Goal: Task Accomplishment & Management: Use online tool/utility

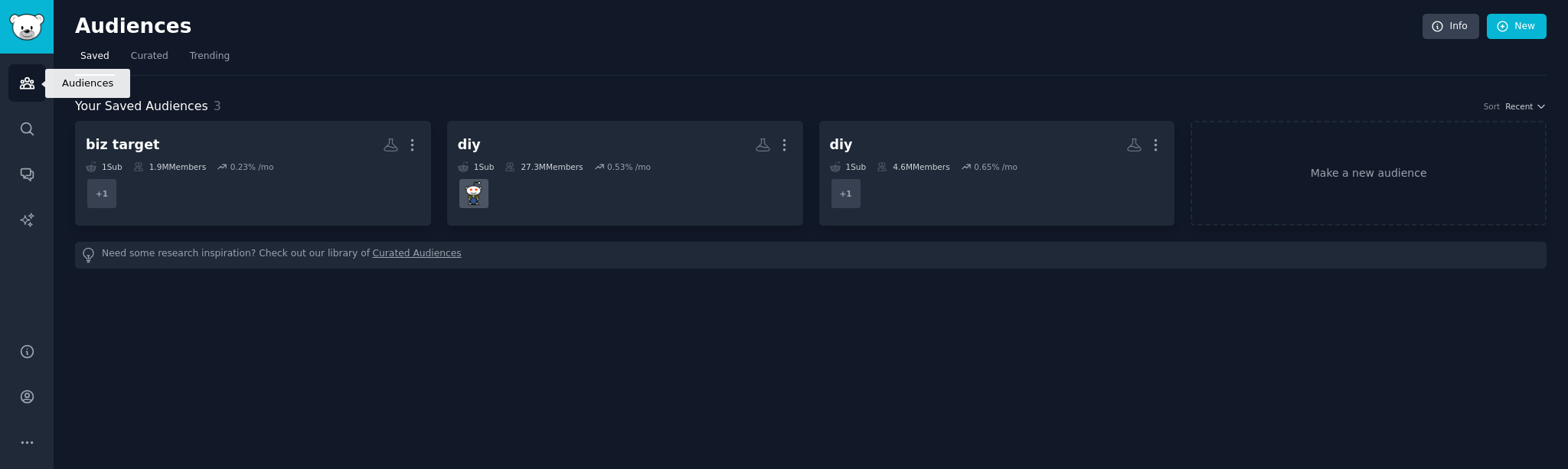
click at [26, 85] on icon "Sidebar" at bounding box center [27, 83] width 16 height 16
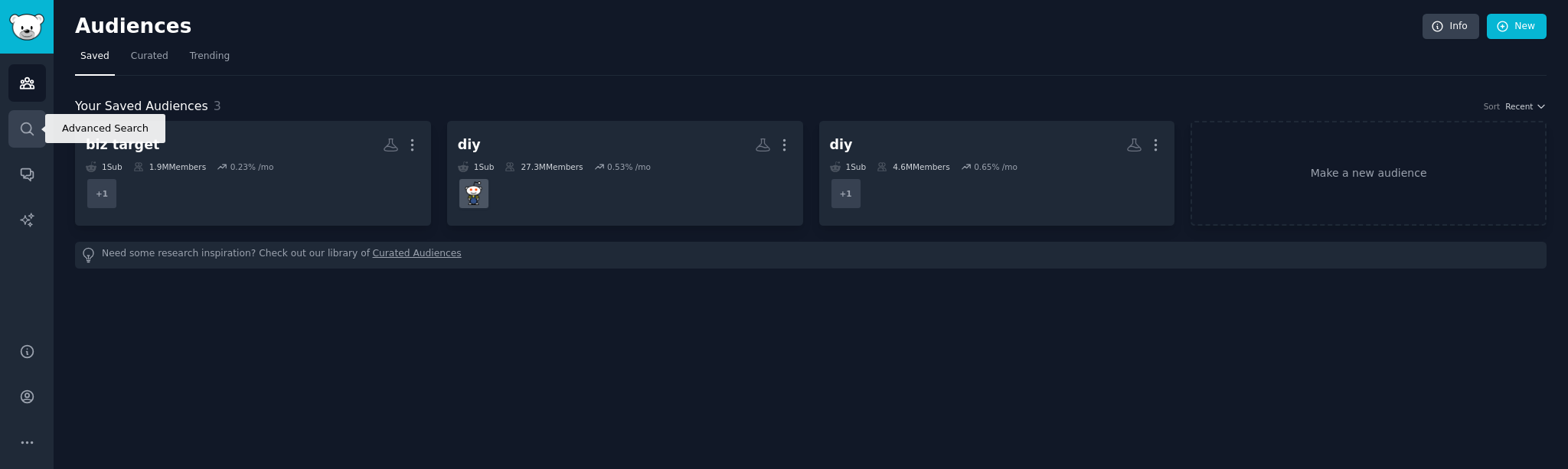
click at [26, 128] on icon "Sidebar" at bounding box center [27, 128] width 16 height 16
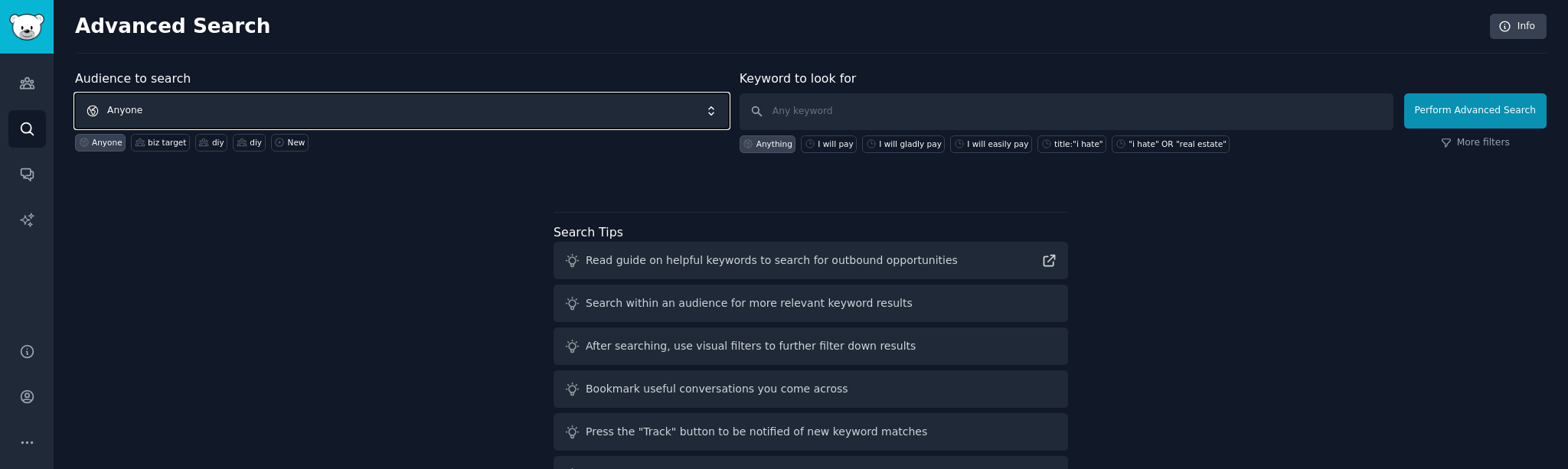
click at [471, 111] on span "Anyone" at bounding box center [401, 111] width 654 height 35
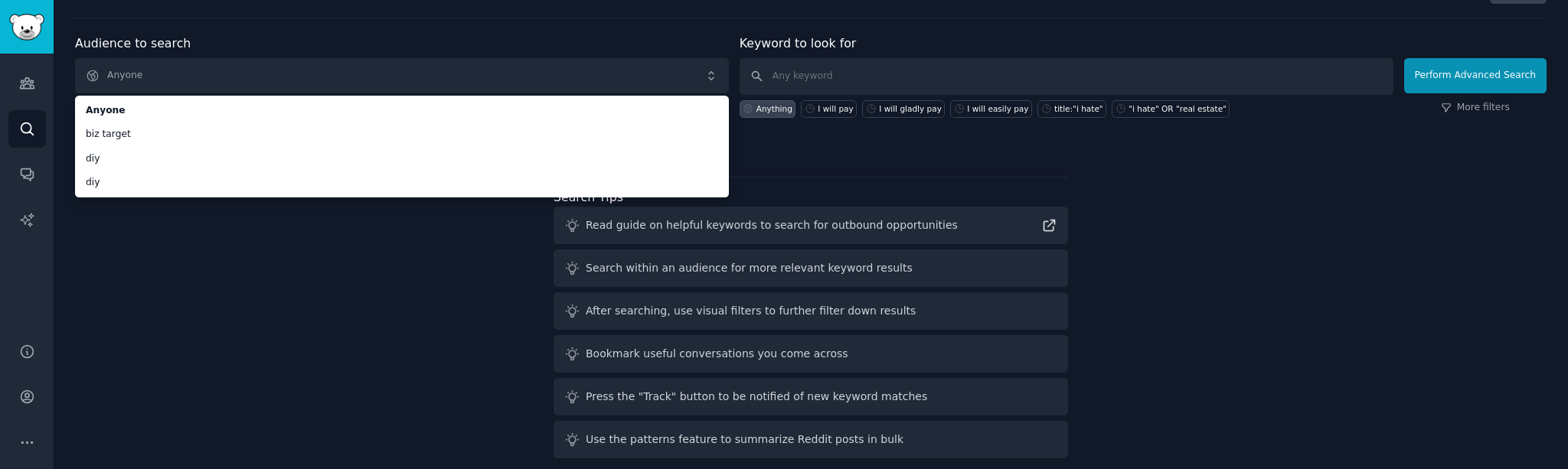
click at [396, 229] on div "Audience to search Anyone Anyone biz target diy diy Anyone biz target diy diy N…" at bounding box center [811, 249] width 1472 height 430
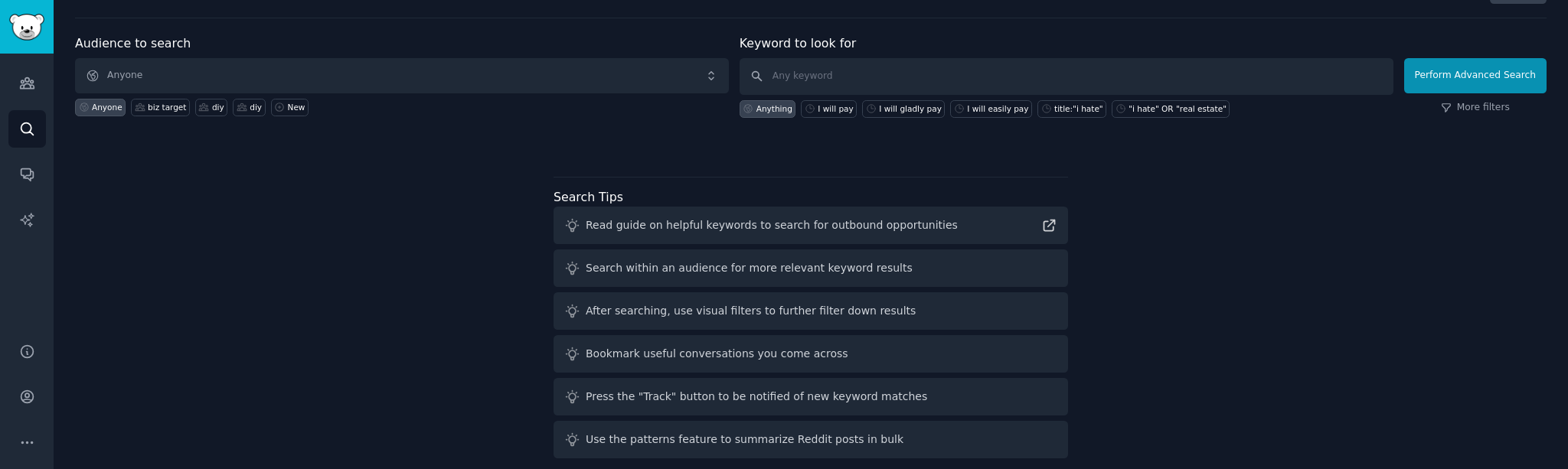
drag, startPoint x: 409, startPoint y: 230, endPoint x: 419, endPoint y: 223, distance: 12.2
click at [409, 230] on div "Audience to search Anyone Anyone biz target diy diy New Keyword to look for Any…" at bounding box center [811, 249] width 1472 height 430
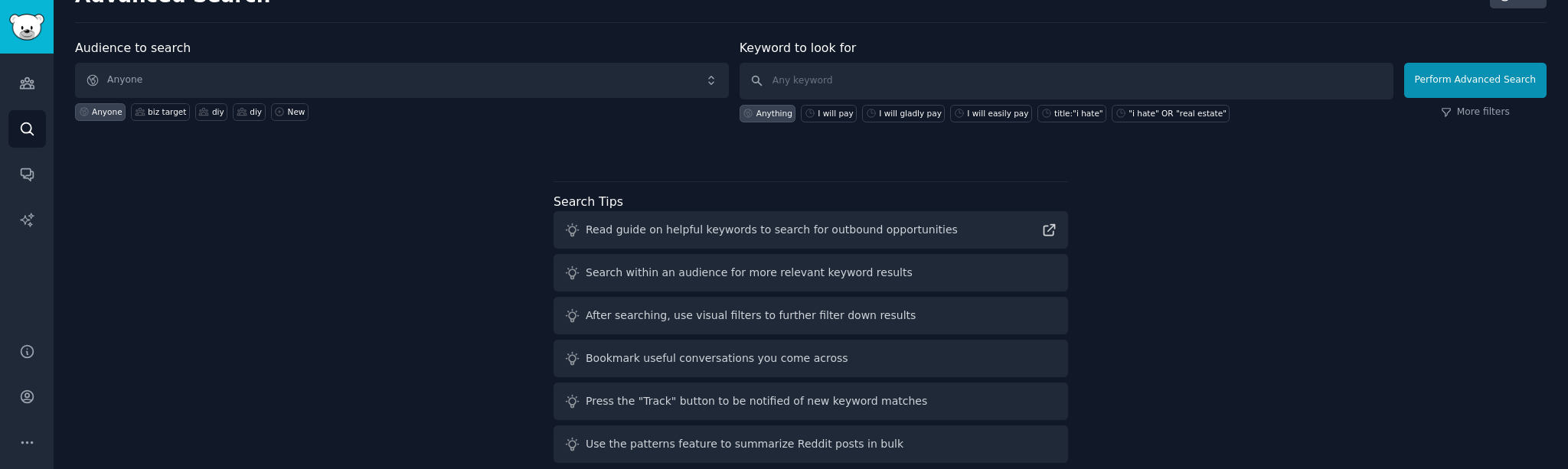
scroll to position [28, 0]
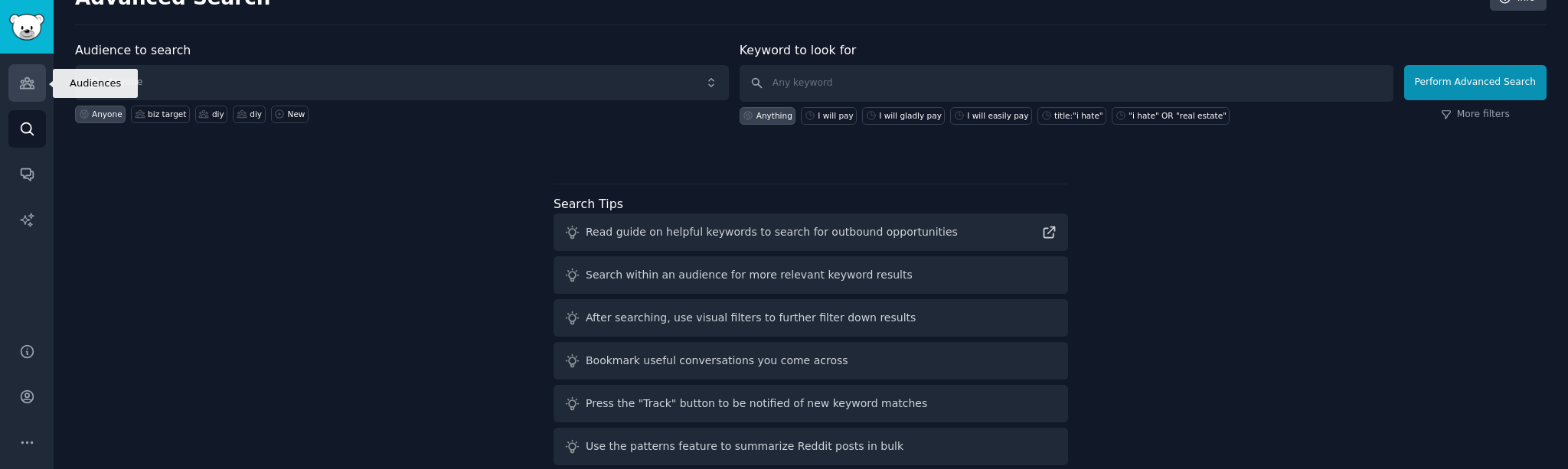
click at [26, 84] on icon "Sidebar" at bounding box center [27, 83] width 16 height 16
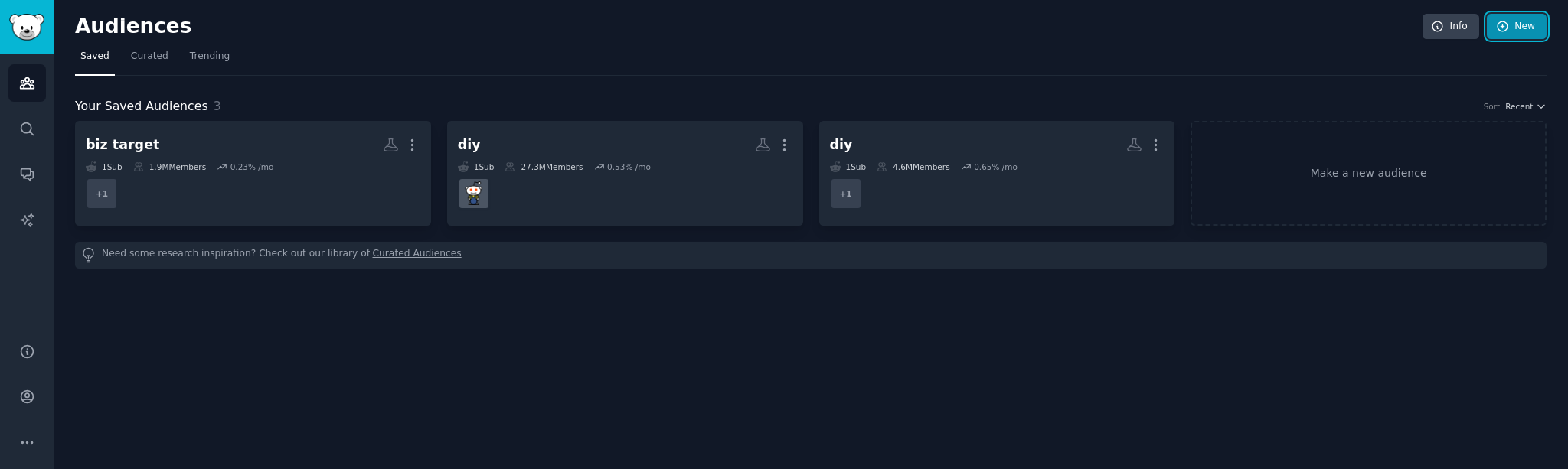
click at [1515, 26] on link "New" at bounding box center [1517, 27] width 60 height 26
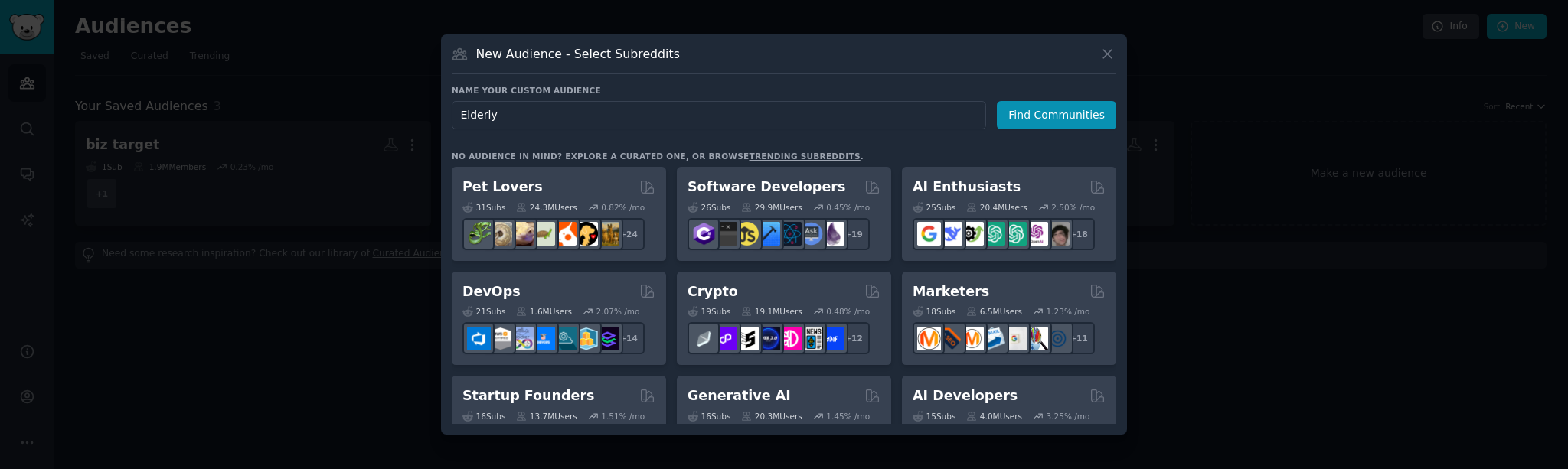
drag, startPoint x: 703, startPoint y: 111, endPoint x: 438, endPoint y: 110, distance: 265.0
click at [438, 110] on div "​ New Audience - Select Subreddits Name your custom audience Audience Name Elde…" at bounding box center [784, 234] width 1557 height 469
type input "reddit"
click button "Find Communities" at bounding box center [1057, 115] width 120 height 28
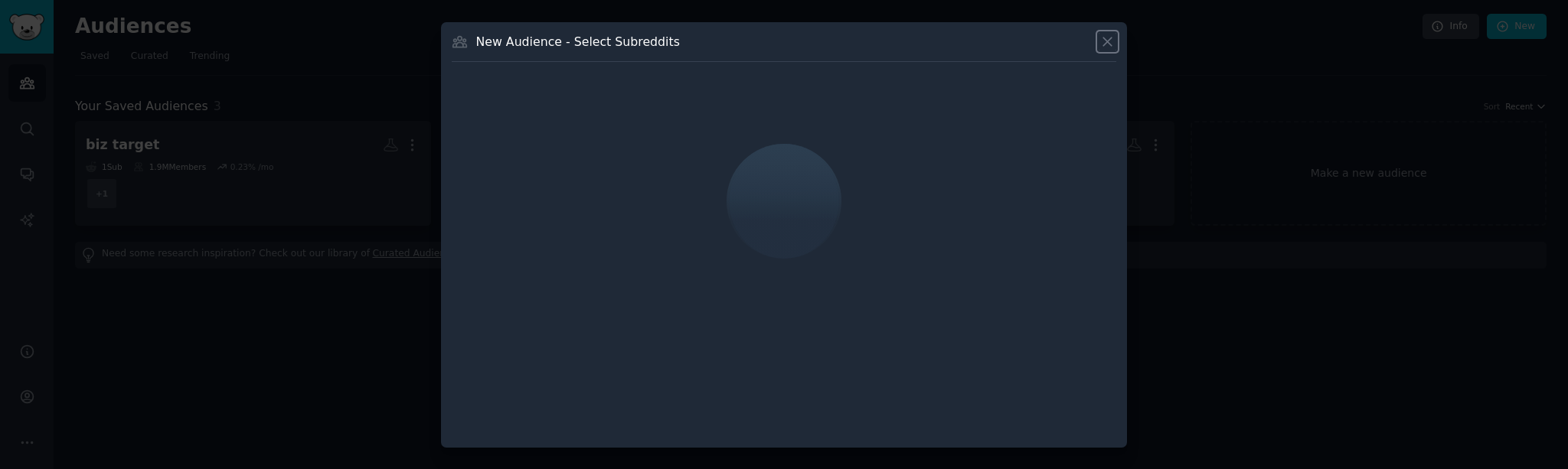
click at [1107, 43] on icon at bounding box center [1108, 42] width 9 height 9
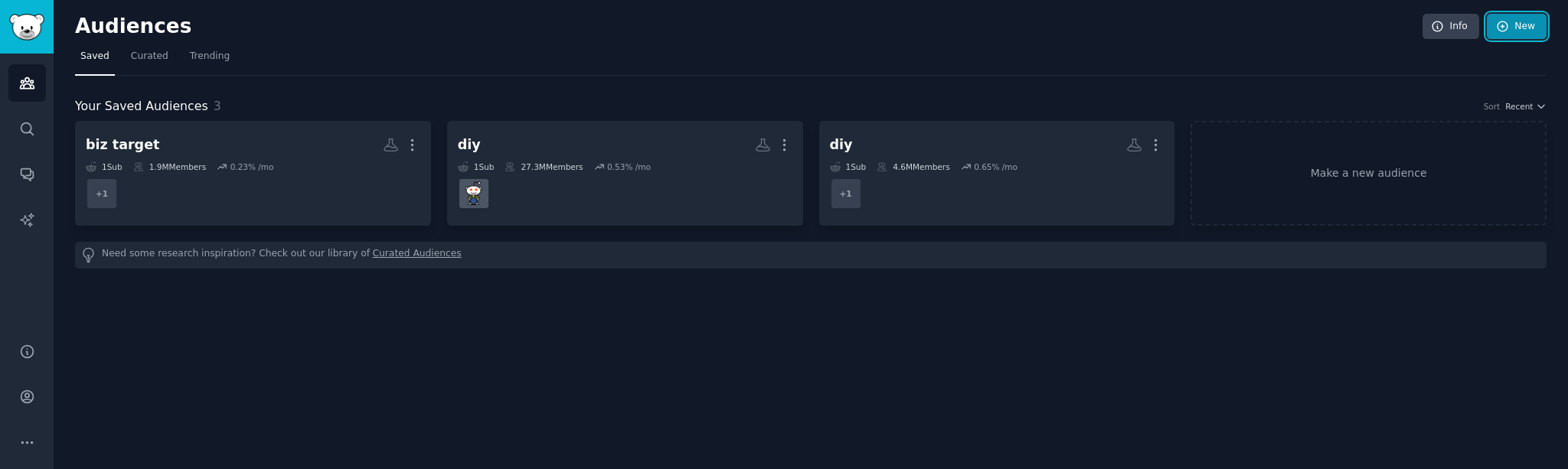
click at [1520, 26] on link "New" at bounding box center [1517, 27] width 60 height 26
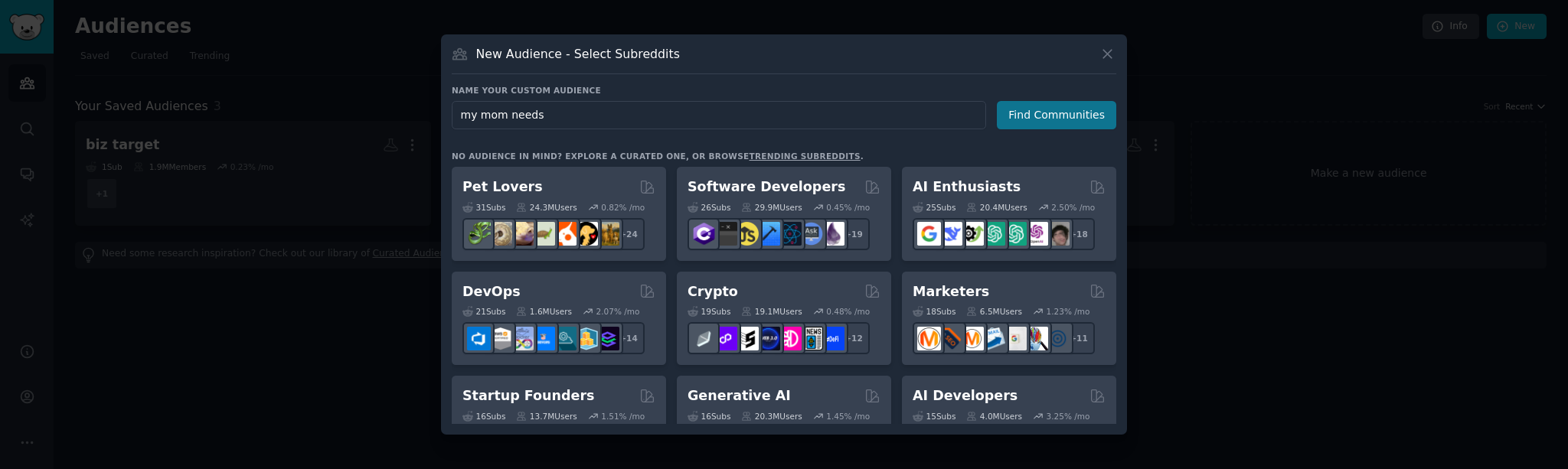
type input "my mom needs"
click at [1043, 114] on button "Find Communities" at bounding box center [1057, 115] width 120 height 28
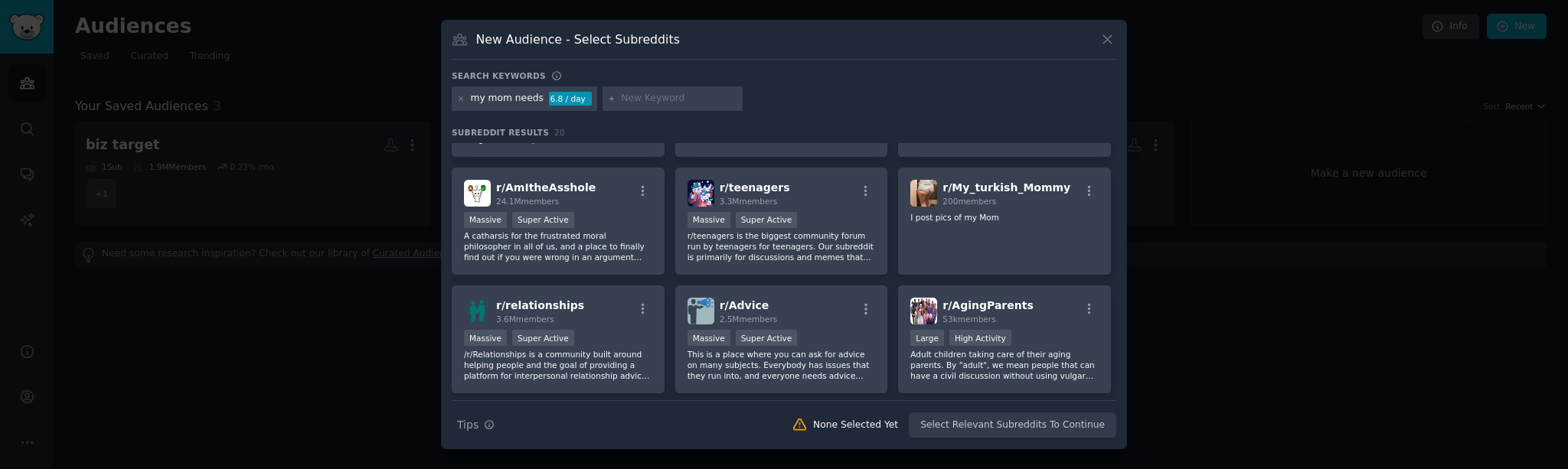
scroll to position [232, 0]
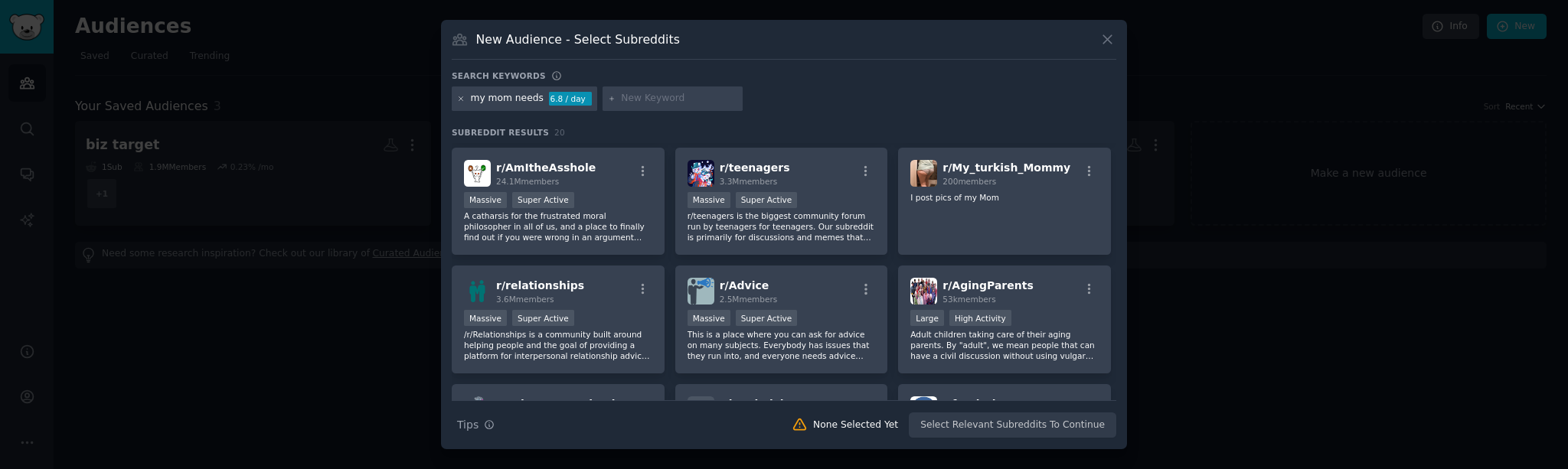
click at [458, 98] on icon at bounding box center [461, 99] width 9 height 9
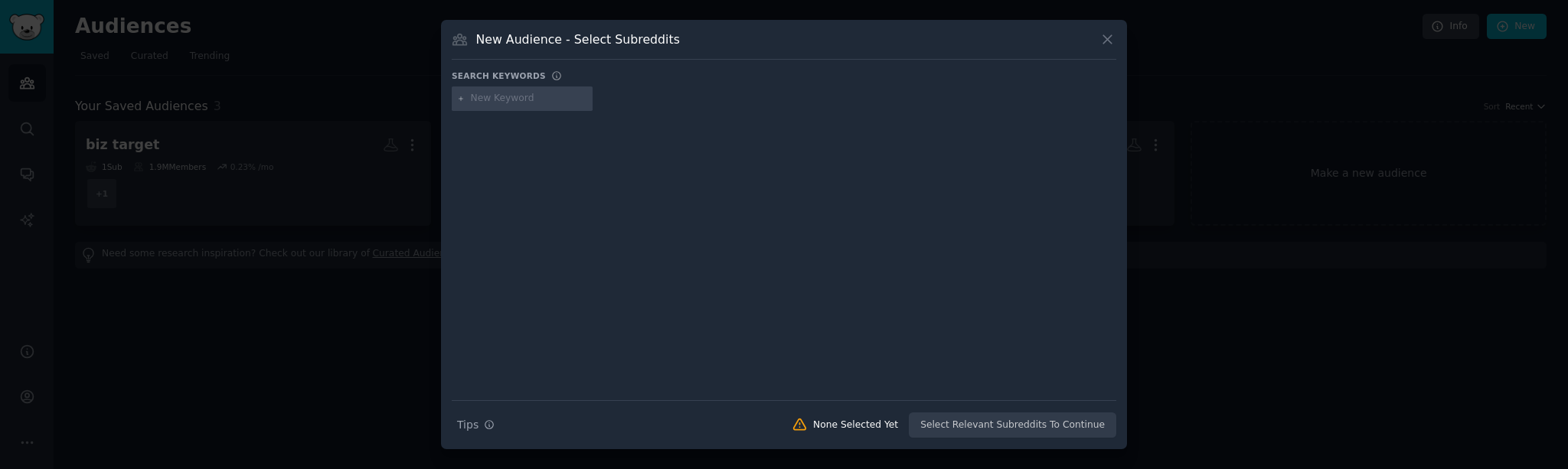
drag, startPoint x: 490, startPoint y: 103, endPoint x: 533, endPoint y: 102, distance: 43.0
click at [495, 103] on input "text" at bounding box center [529, 99] width 116 height 14
paste input "my mom needs"
type input "my mom needs"
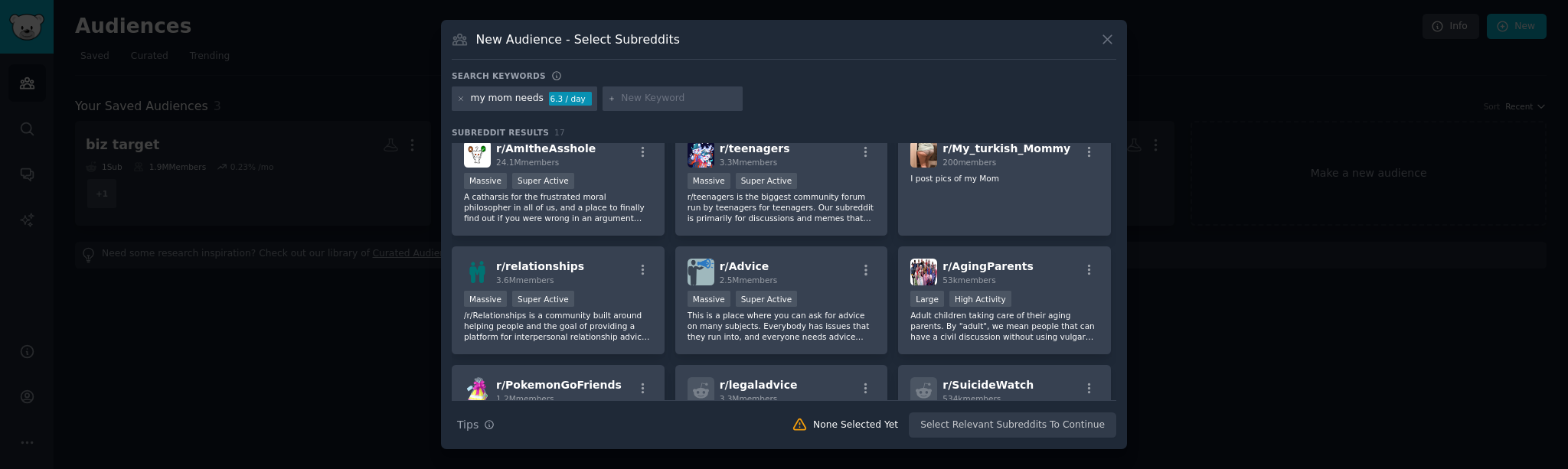
scroll to position [253, 0]
click at [1020, 267] on div "r/ AgingParents 53k members" at bounding box center [1005, 270] width 188 height 26
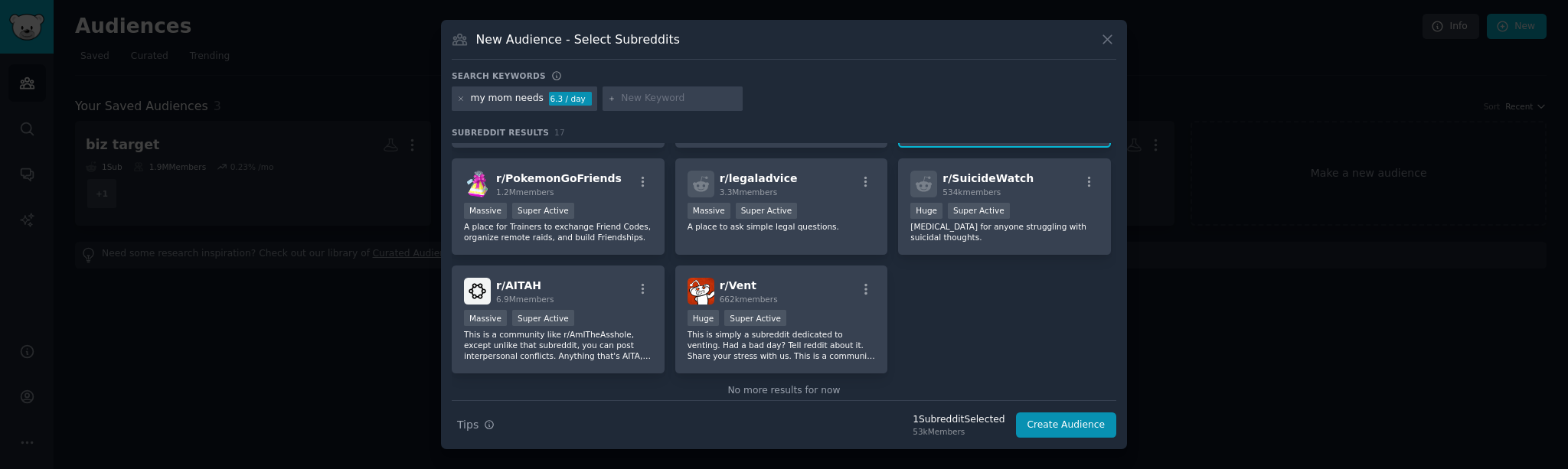
scroll to position [467, 0]
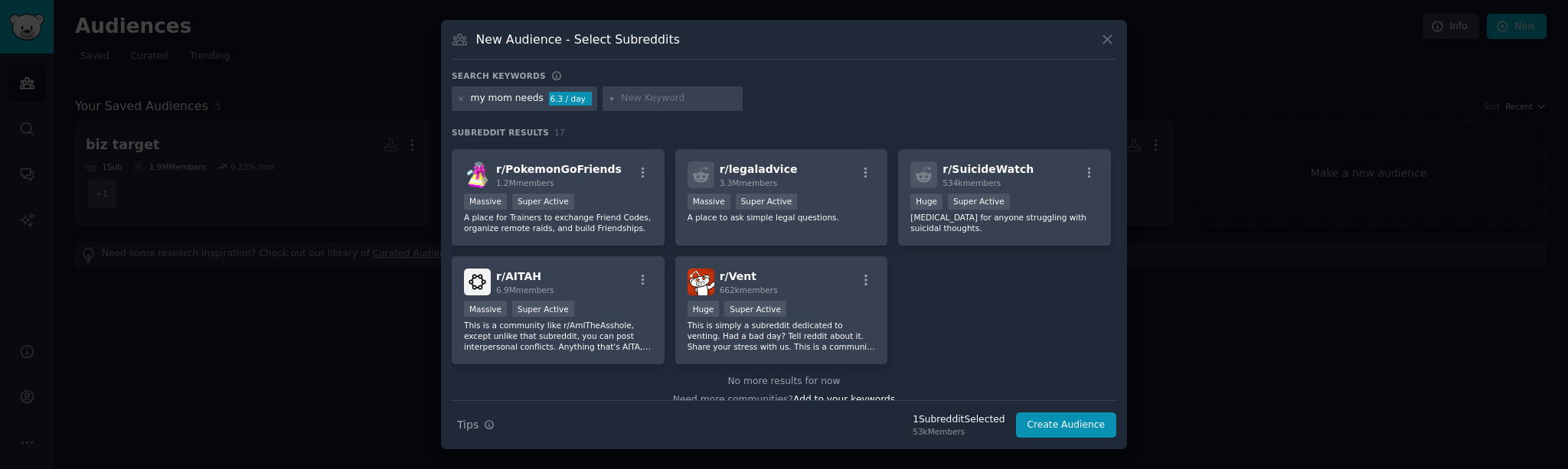
click at [642, 97] on input "text" at bounding box center [679, 99] width 116 height 14
paste input "my dad keeps"
type input "my dad keeps"
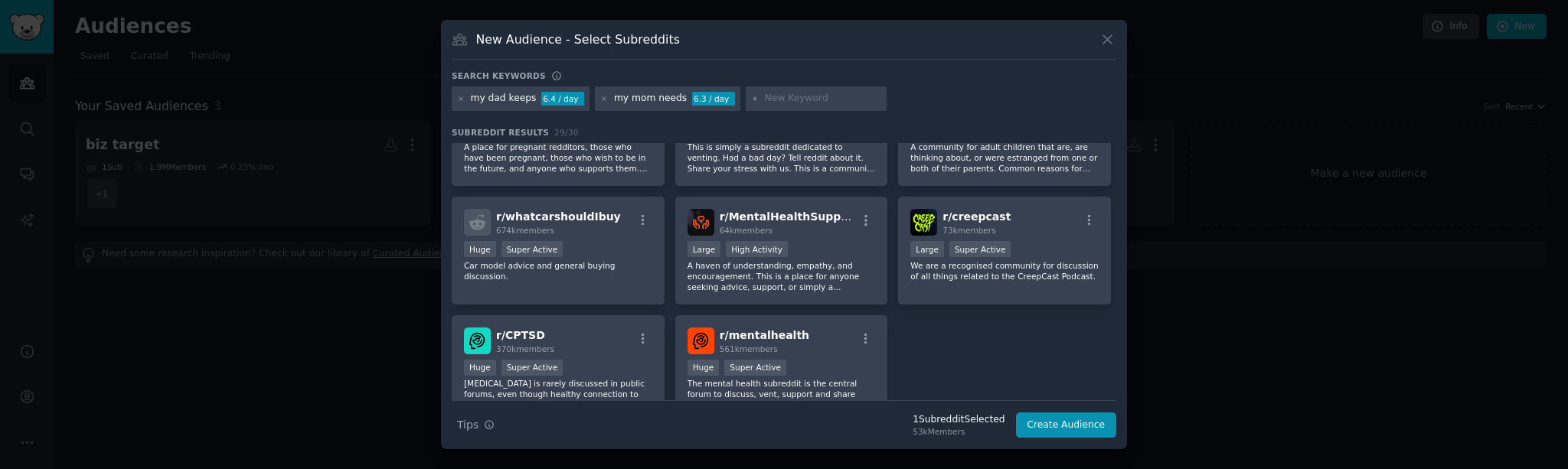
scroll to position [875, 0]
click at [1056, 426] on button "Create Audience" at bounding box center [1066, 426] width 101 height 26
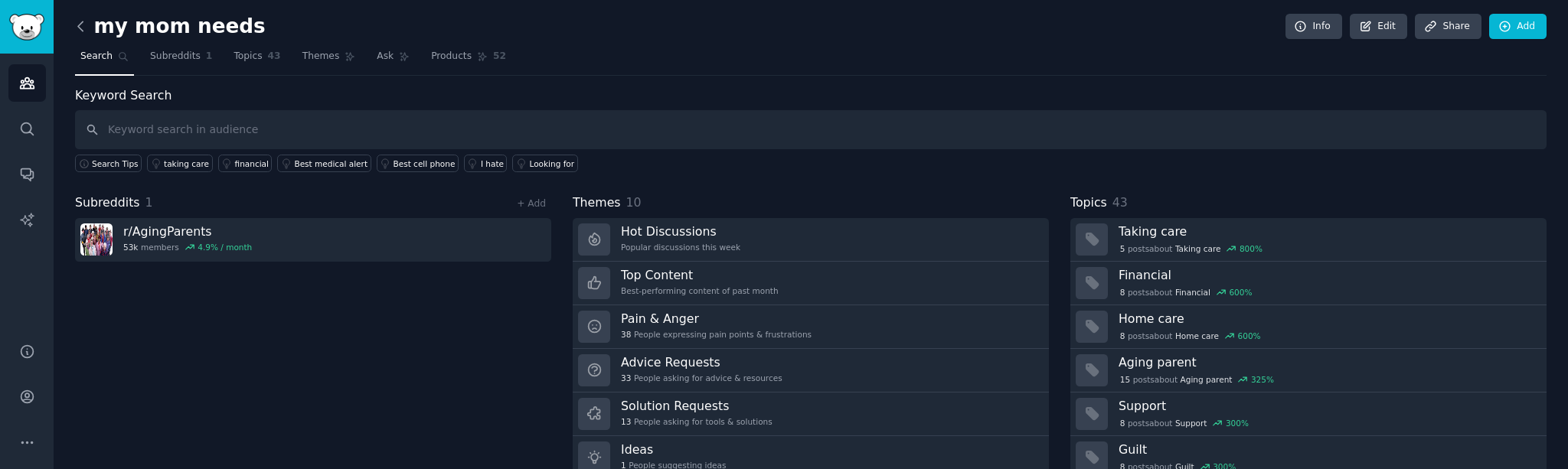
click at [77, 26] on icon at bounding box center [81, 26] width 16 height 16
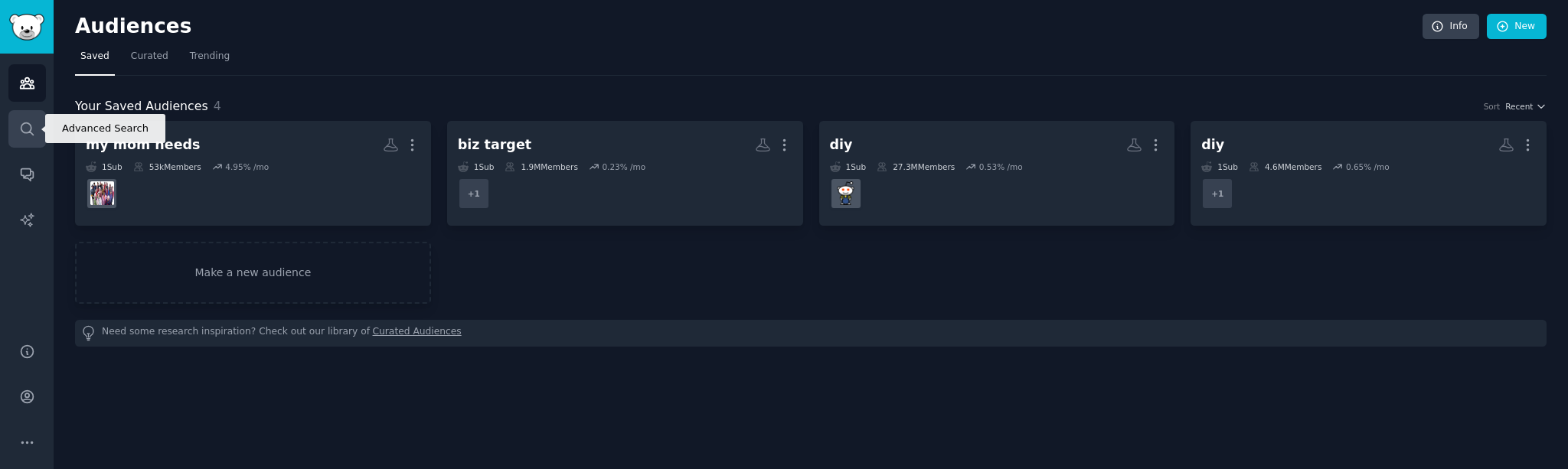
click at [33, 129] on icon "Sidebar" at bounding box center [27, 128] width 16 height 16
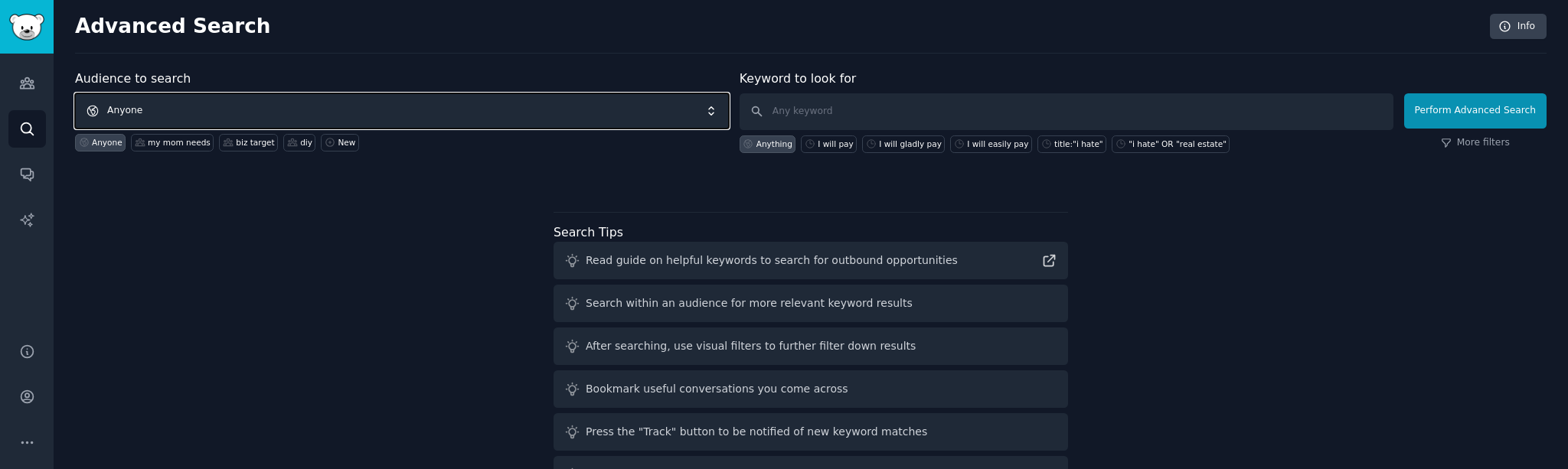
click at [180, 100] on span "Anyone" at bounding box center [401, 111] width 654 height 35
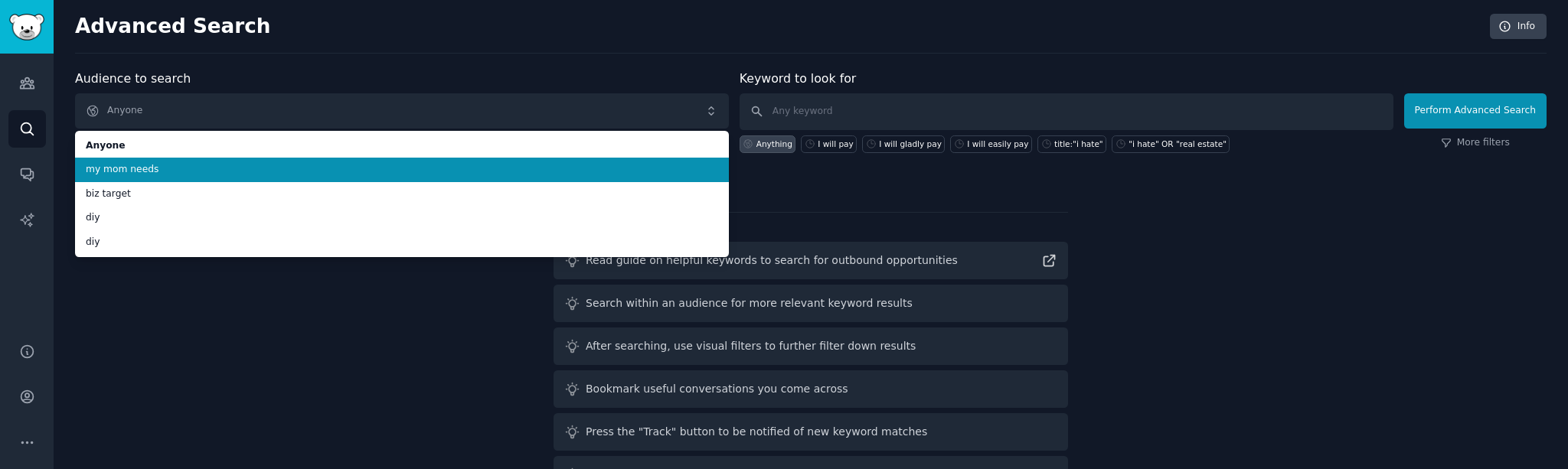
click at [161, 165] on span "my mom needs" at bounding box center [401, 170] width 632 height 14
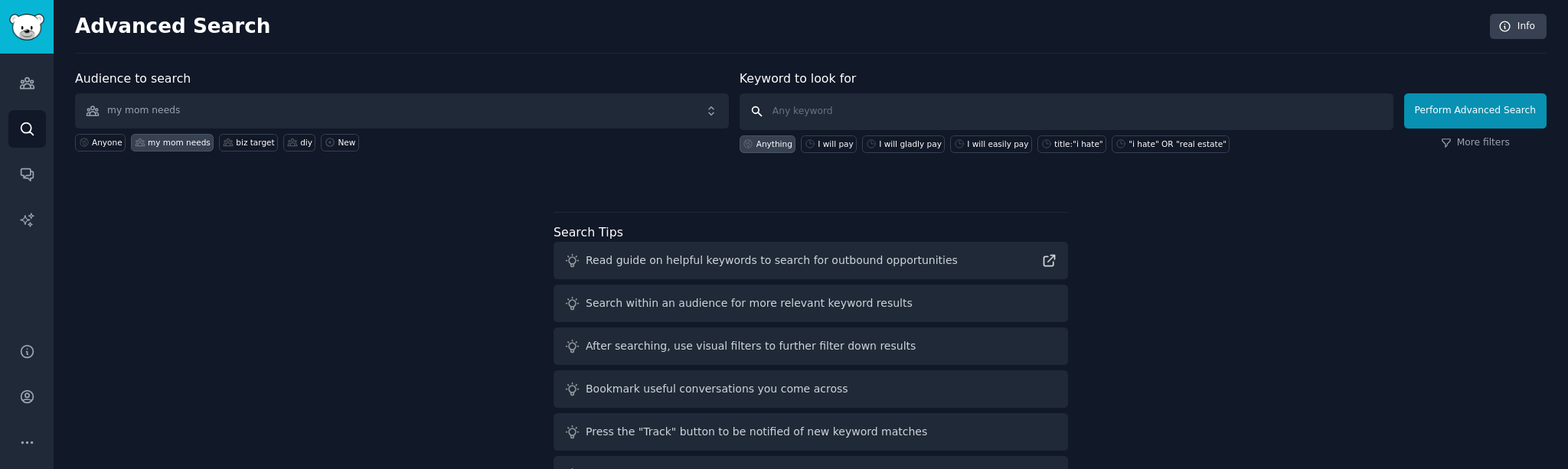
click at [811, 118] on input "text" at bounding box center [1066, 112] width 654 height 37
paste input "my dad keeps"
type input "my dad keeps"
click at [1463, 114] on button "Perform Advanced Search" at bounding box center [1476, 111] width 143 height 35
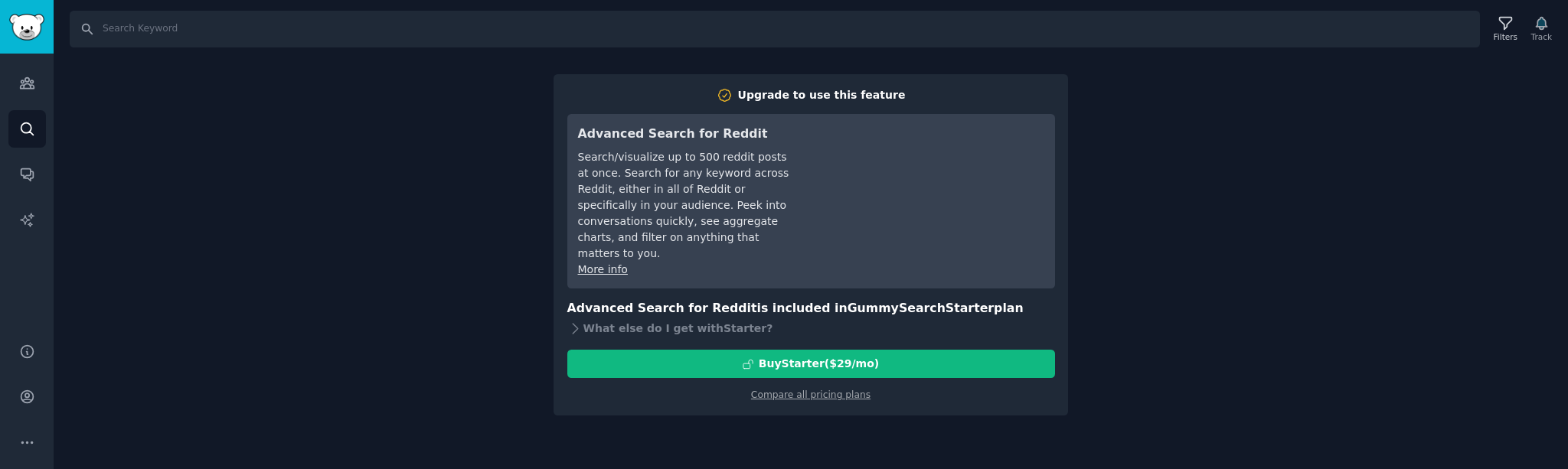
click at [1181, 232] on div "Search Filters Track Upgrade to use this feature Advanced Search for Reddit Sea…" at bounding box center [811, 234] width 1515 height 469
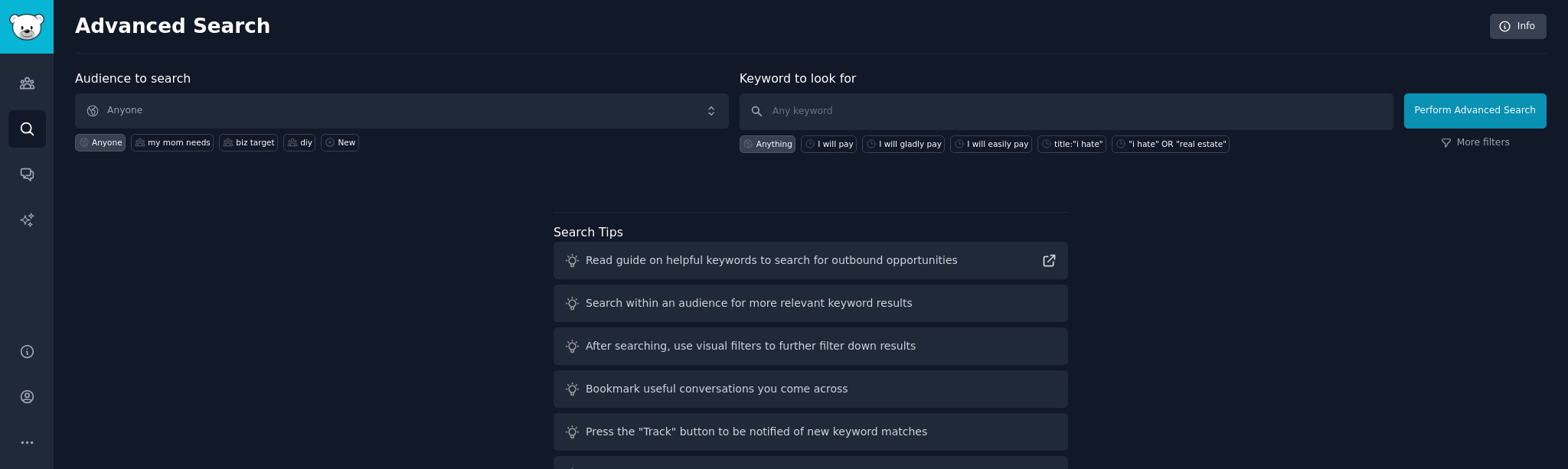
click at [48, 178] on div "Audiences Search Conversations AI Reports" at bounding box center [26, 189] width 54 height 271
click at [30, 173] on icon "Sidebar" at bounding box center [26, 175] width 12 height 12
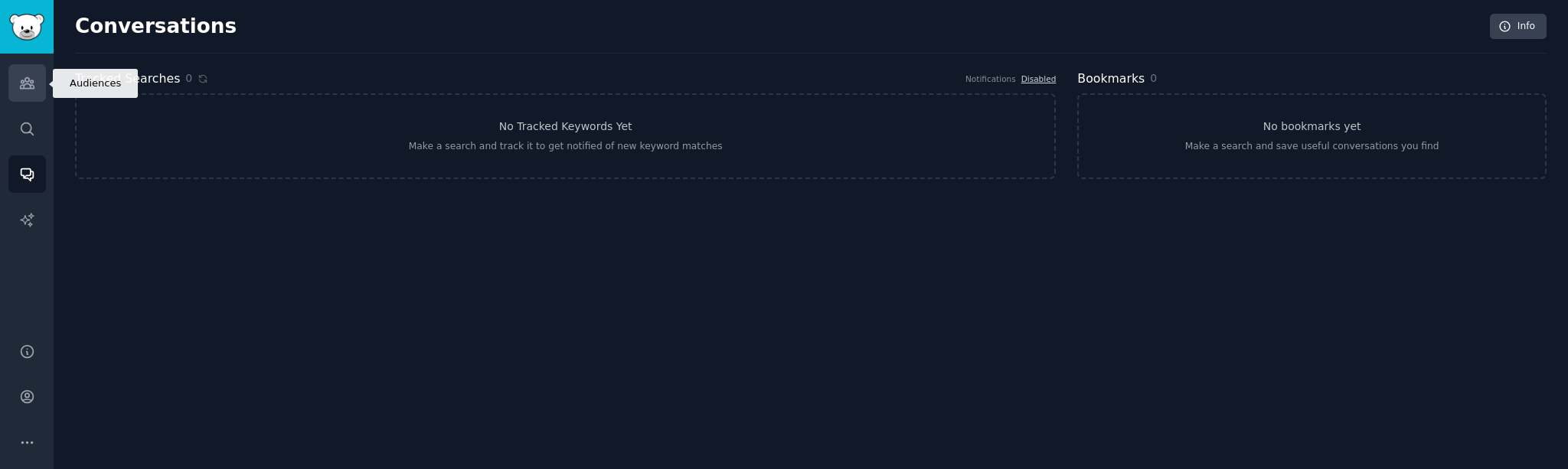
click at [33, 92] on link "Audiences" at bounding box center [27, 83] width 38 height 38
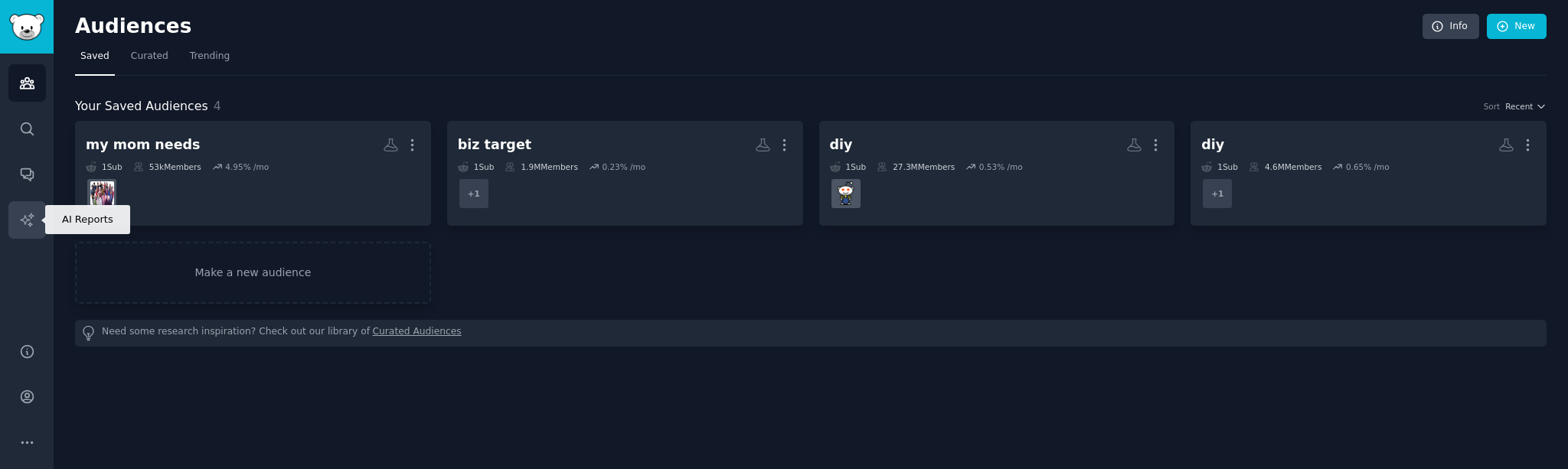
click at [20, 216] on icon "Sidebar" at bounding box center [27, 220] width 16 height 16
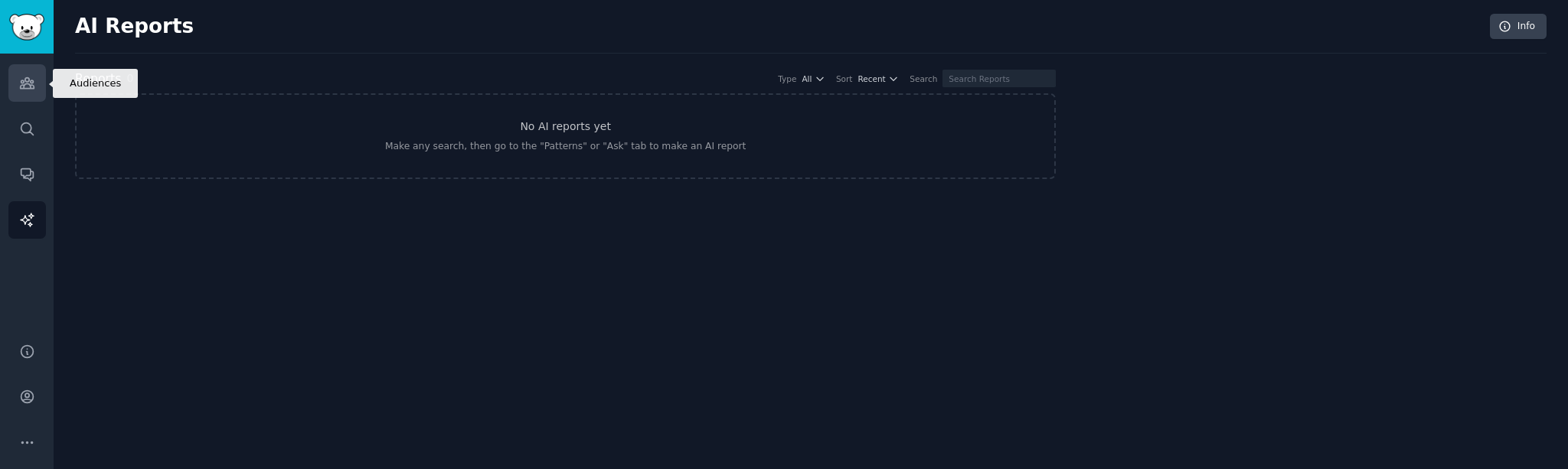
click at [29, 82] on icon "Sidebar" at bounding box center [27, 83] width 16 height 16
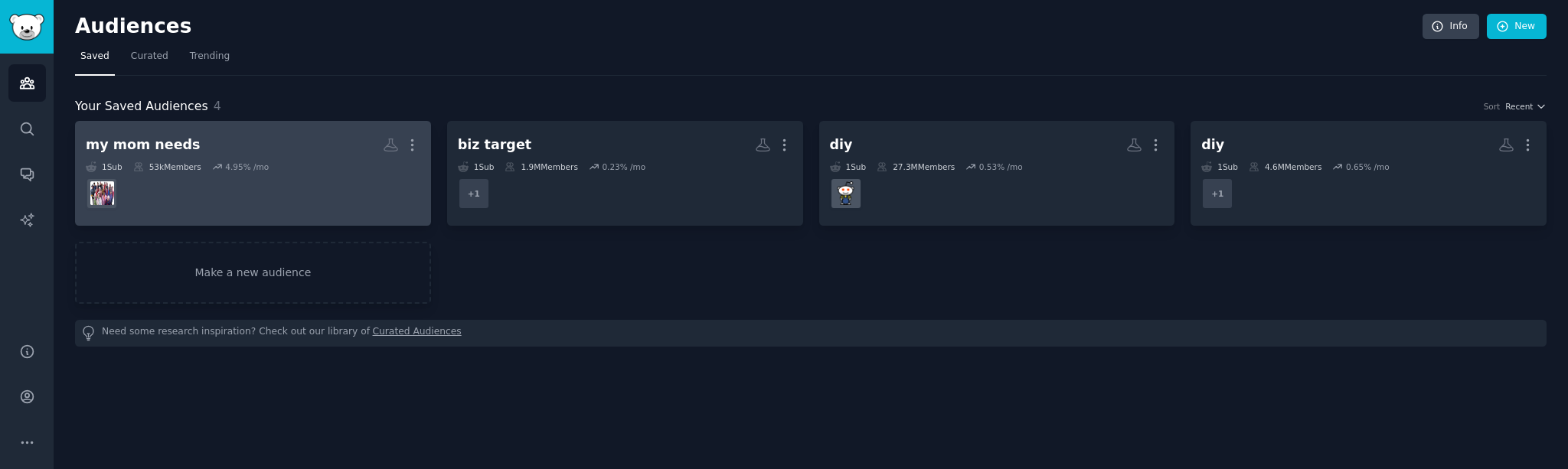
click at [283, 186] on dd at bounding box center [253, 194] width 335 height 43
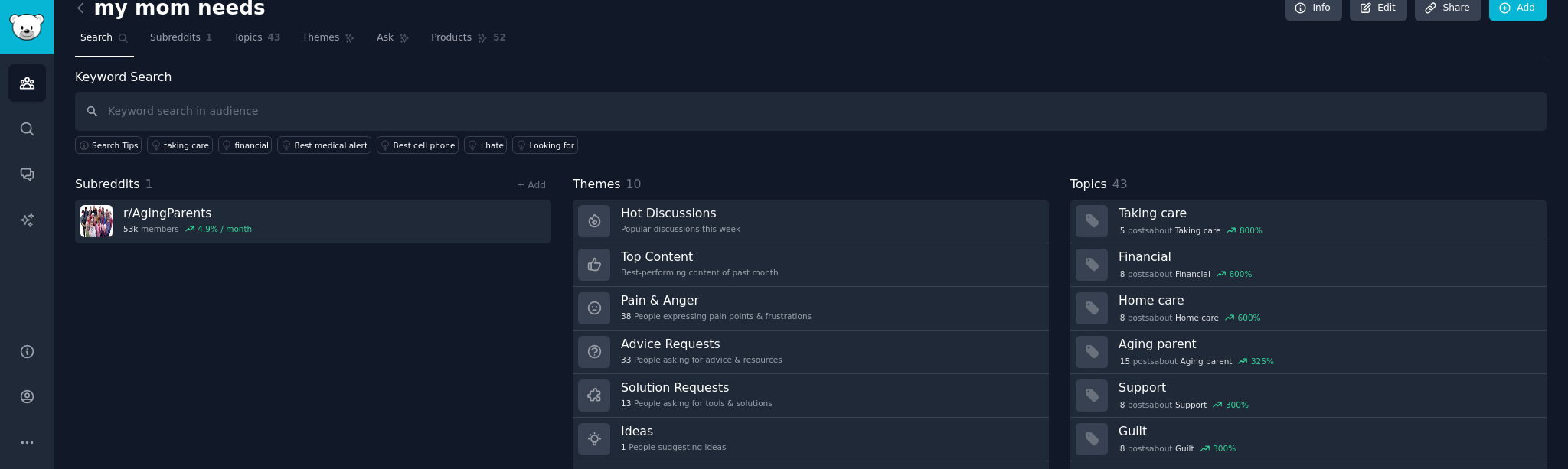
scroll to position [18, 0]
type input "my dad keeps"
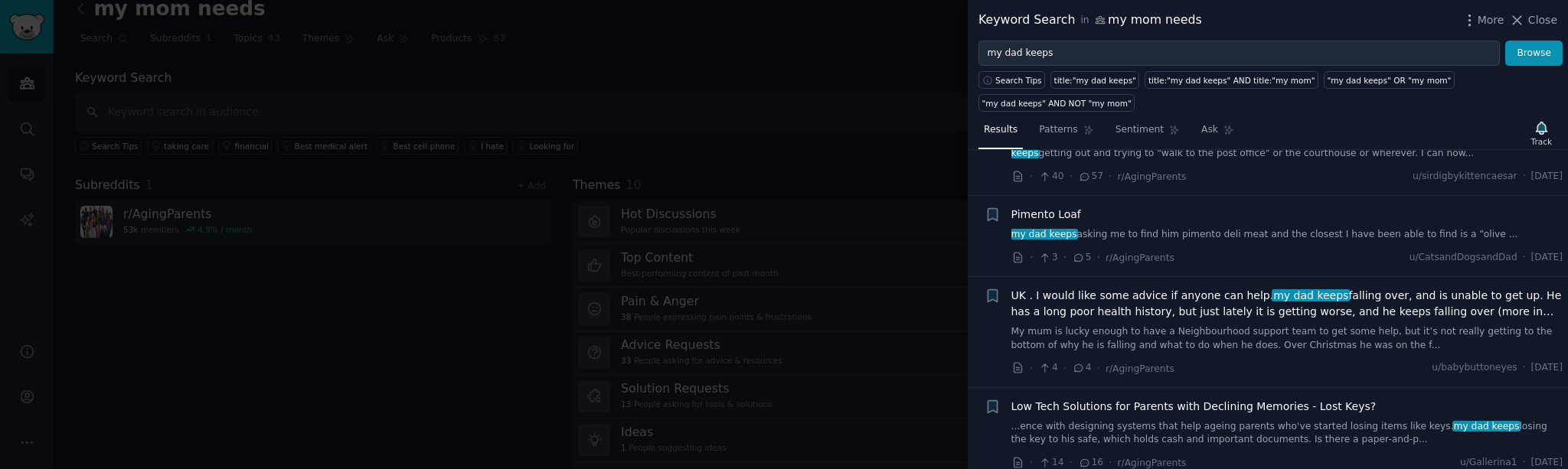
scroll to position [858, 0]
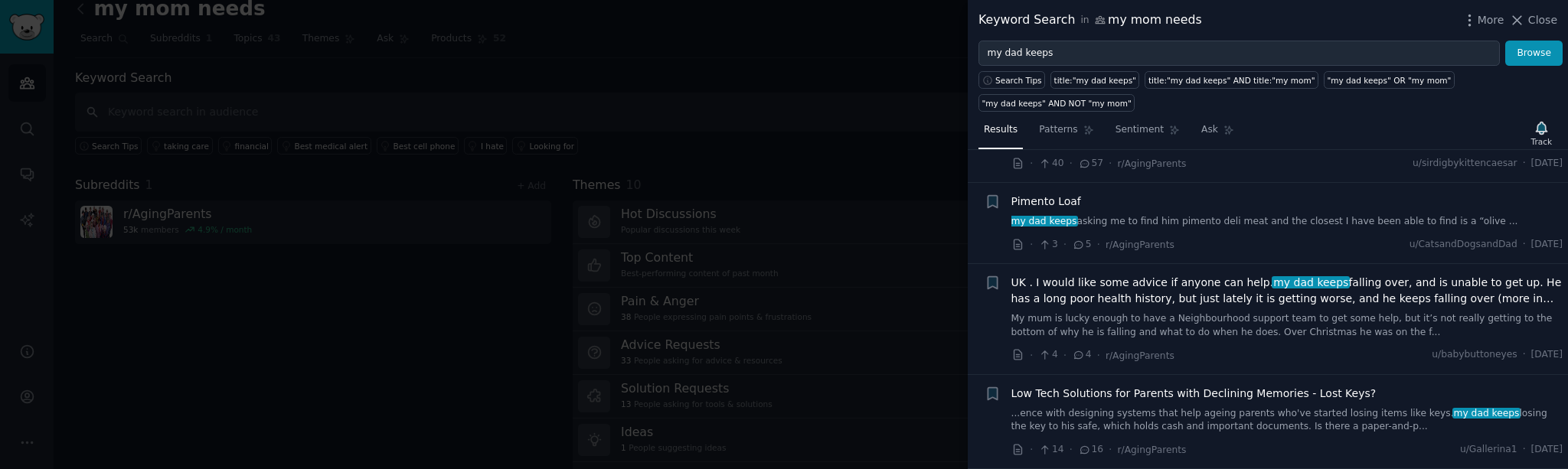
click at [1196, 393] on span "Low Tech Solutions for Parents with Declining Memories - Lost Keys?" at bounding box center [1194, 393] width 365 height 16
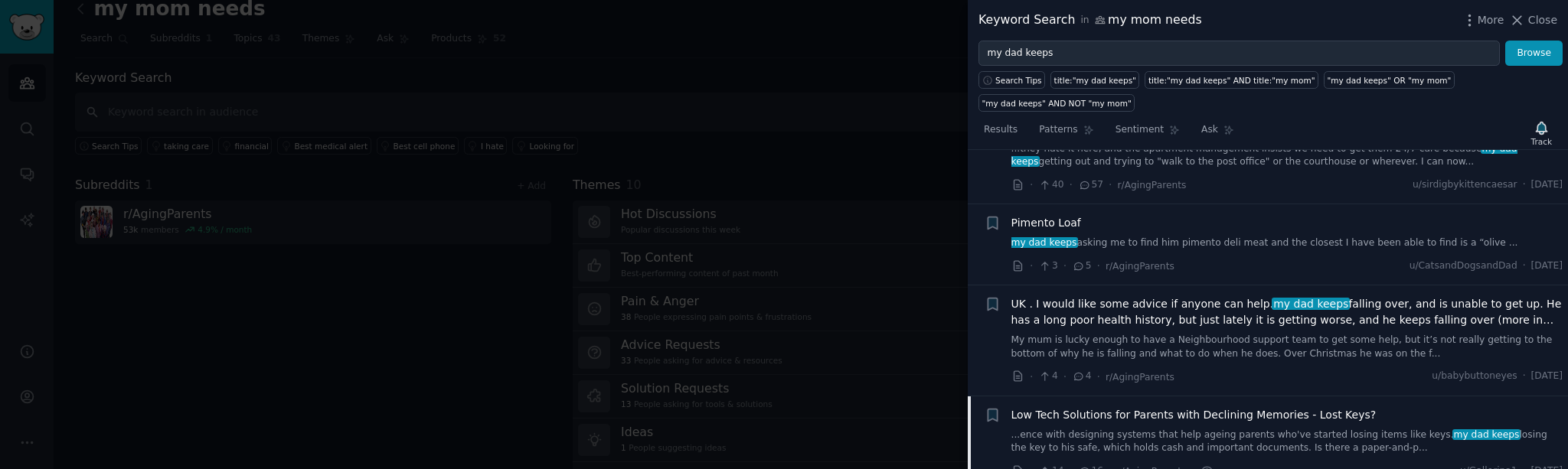
scroll to position [832, 0]
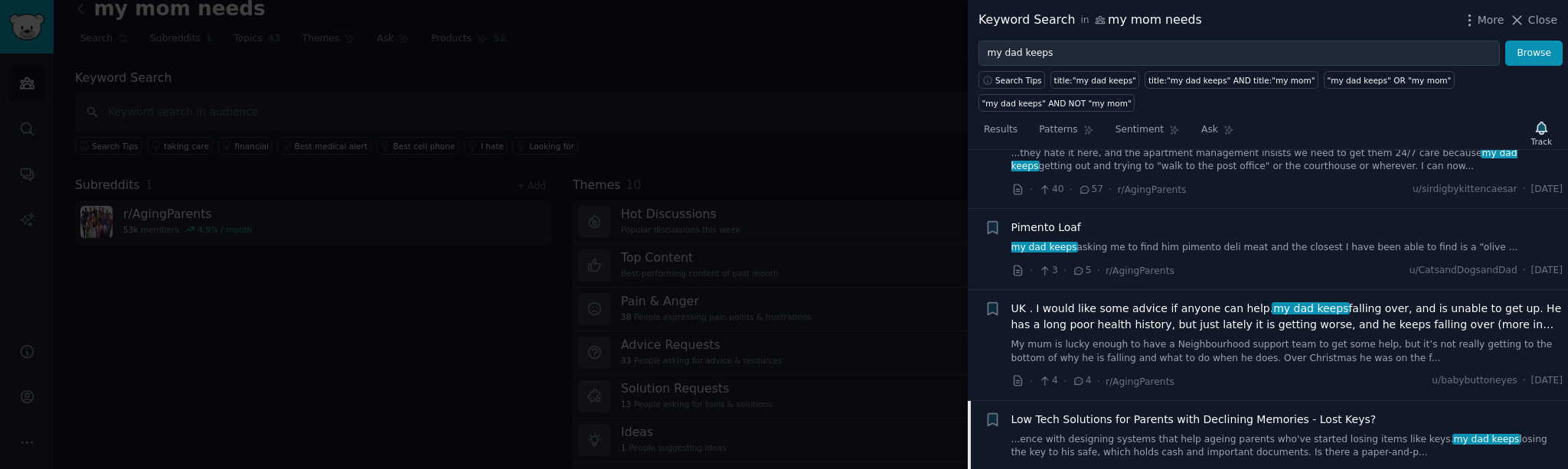
click at [1538, 18] on span "Close" at bounding box center [1542, 20] width 29 height 16
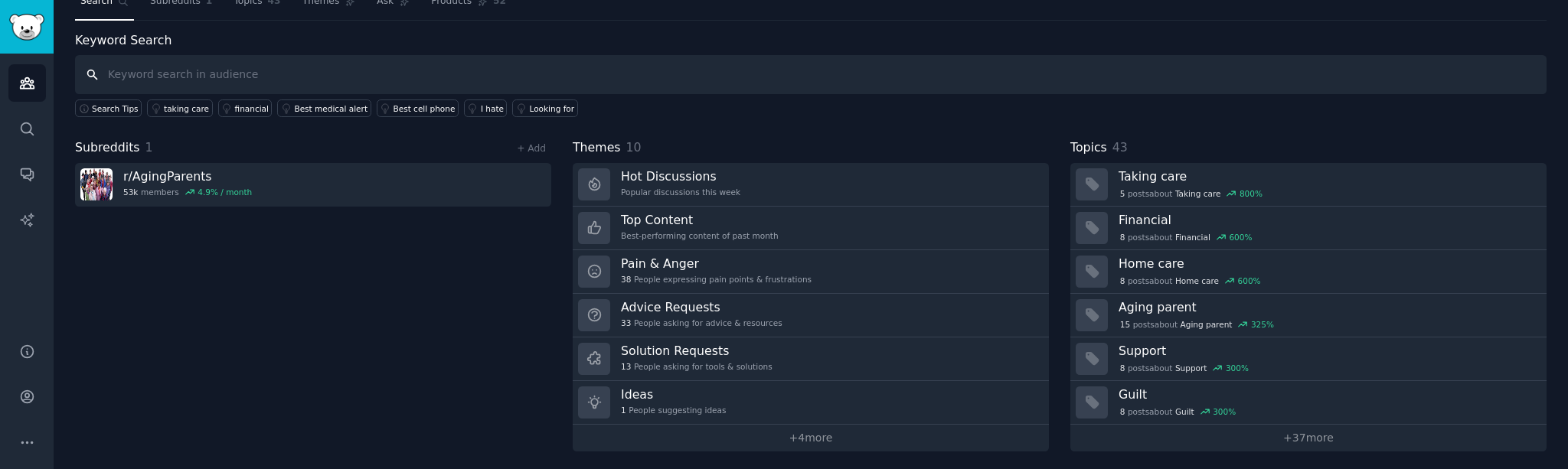
scroll to position [59, 0]
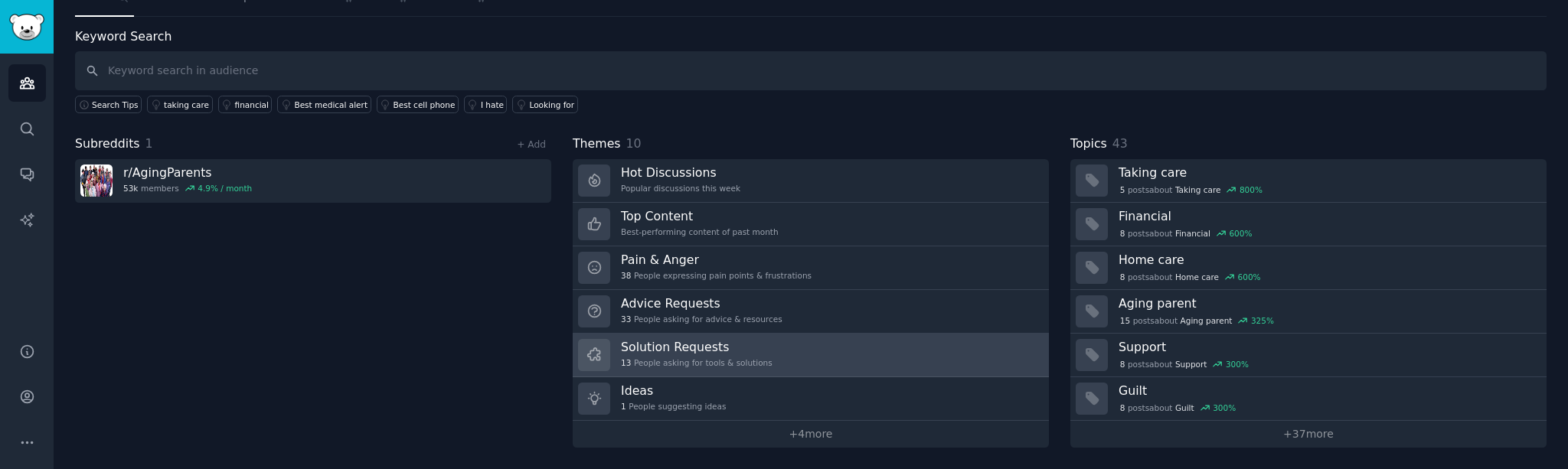
click at [671, 350] on h3 "Solution Requests" at bounding box center [696, 347] width 151 height 16
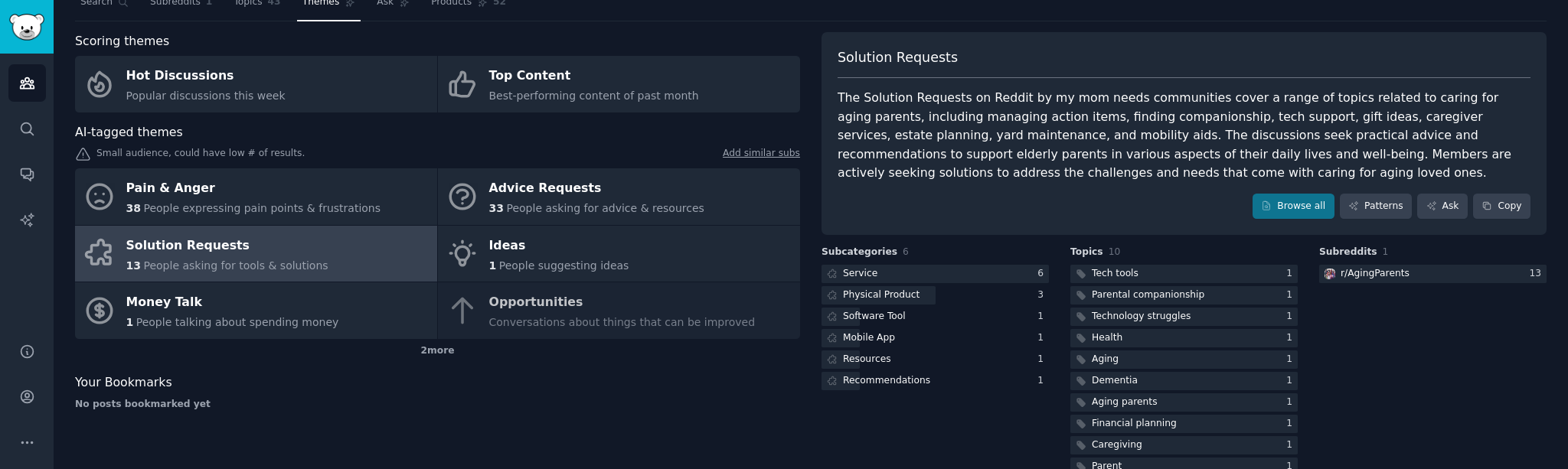
scroll to position [57, 0]
click at [1290, 203] on link "Browse all" at bounding box center [1293, 204] width 82 height 26
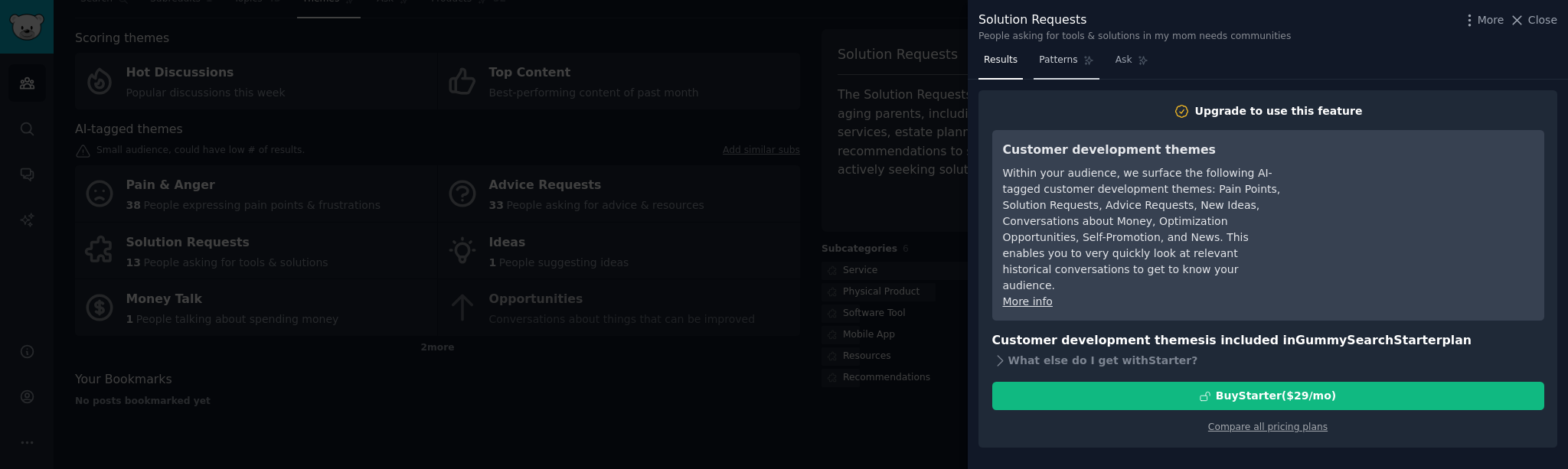
click at [1052, 62] on span "Patterns" at bounding box center [1057, 61] width 38 height 14
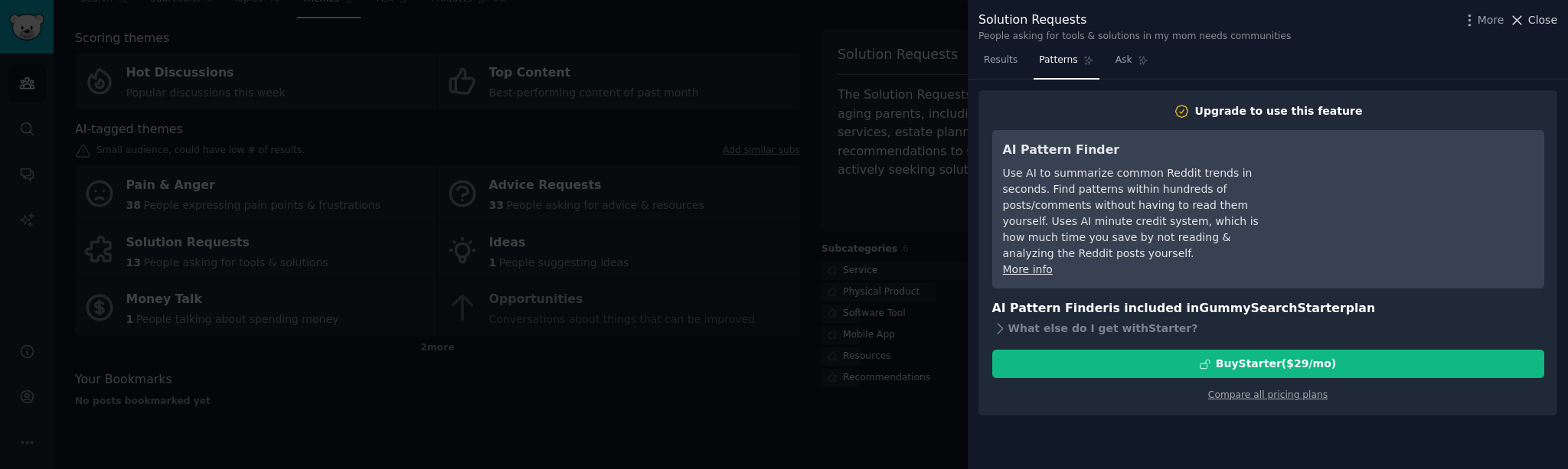
click at [1542, 20] on span "Close" at bounding box center [1542, 20] width 29 height 16
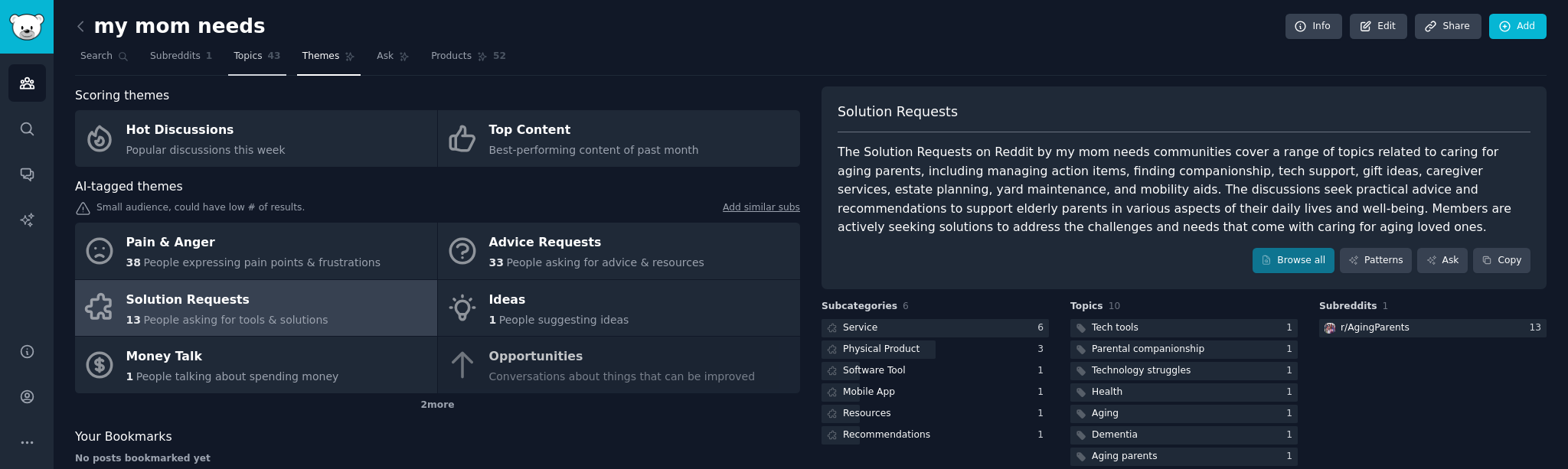
click at [245, 61] on span "Topics" at bounding box center [247, 57] width 28 height 14
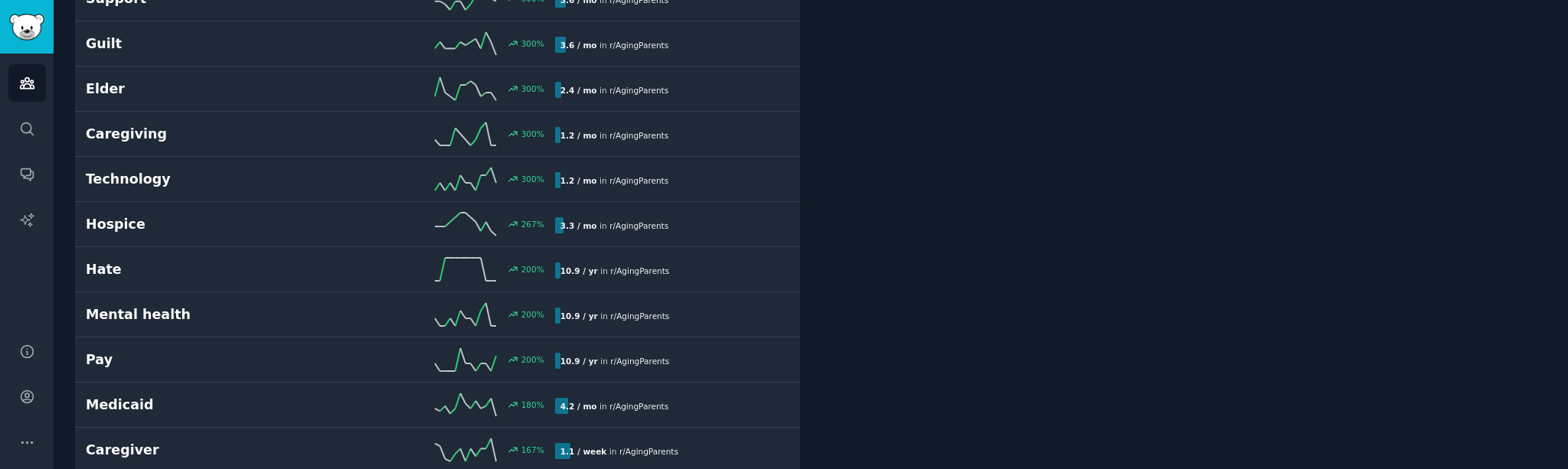
scroll to position [373, 0]
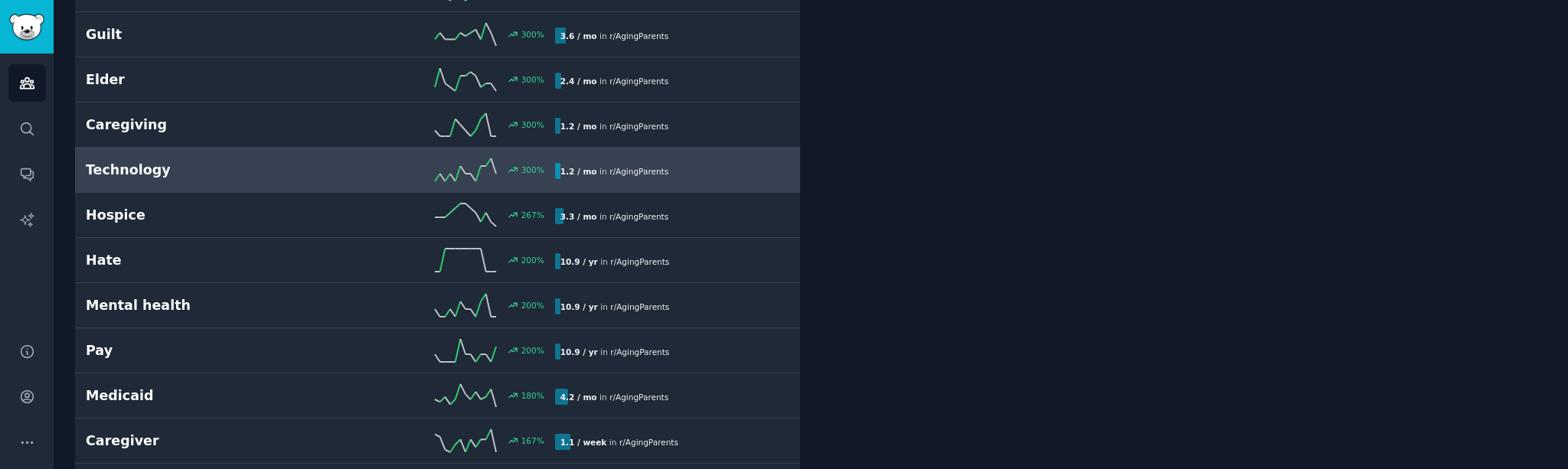
click at [194, 167] on h2 "Technology" at bounding box center [202, 171] width 234 height 19
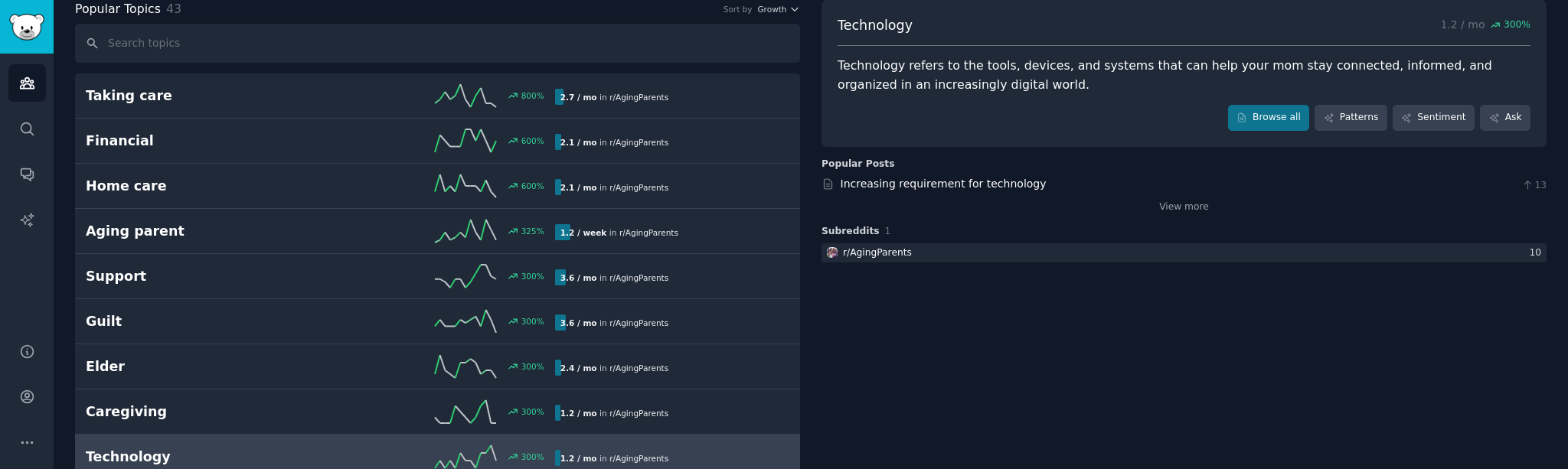
scroll to position [79, 0]
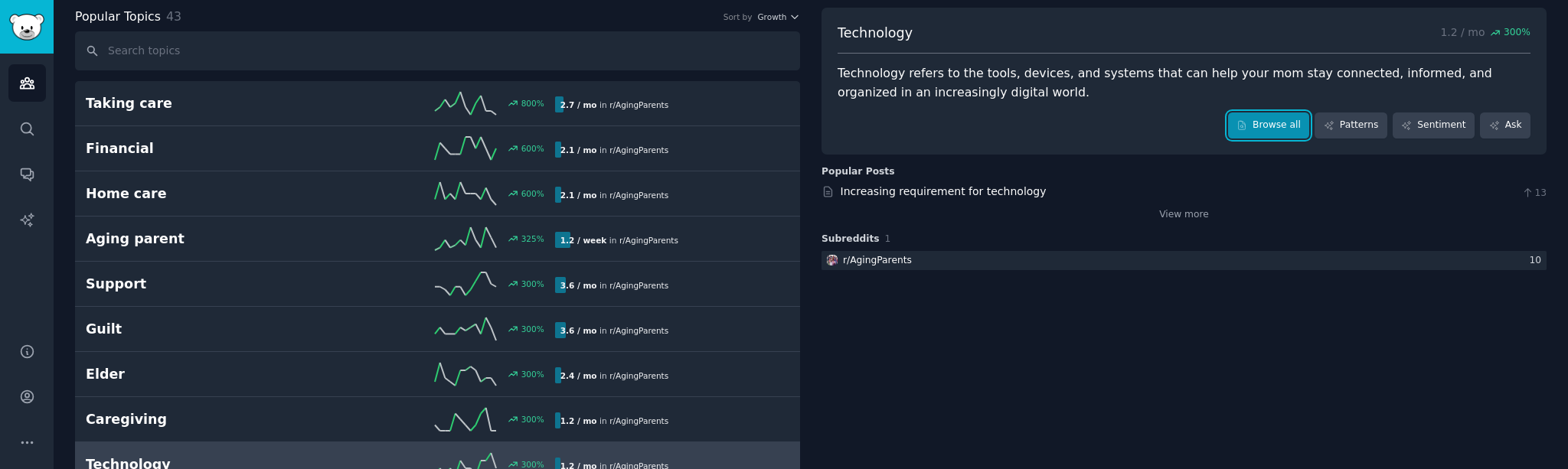
click at [1273, 128] on link "Browse all" at bounding box center [1269, 126] width 82 height 26
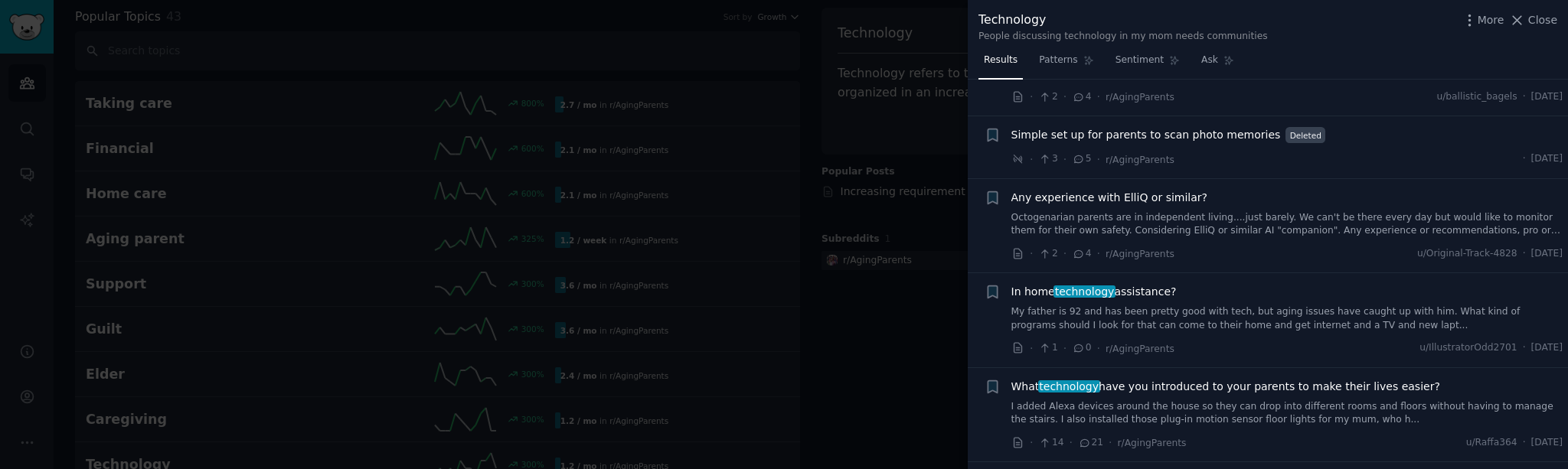
scroll to position [1238, 0]
click at [1240, 135] on span "Simple set up for parents to scan photo memories" at bounding box center [1146, 133] width 269 height 16
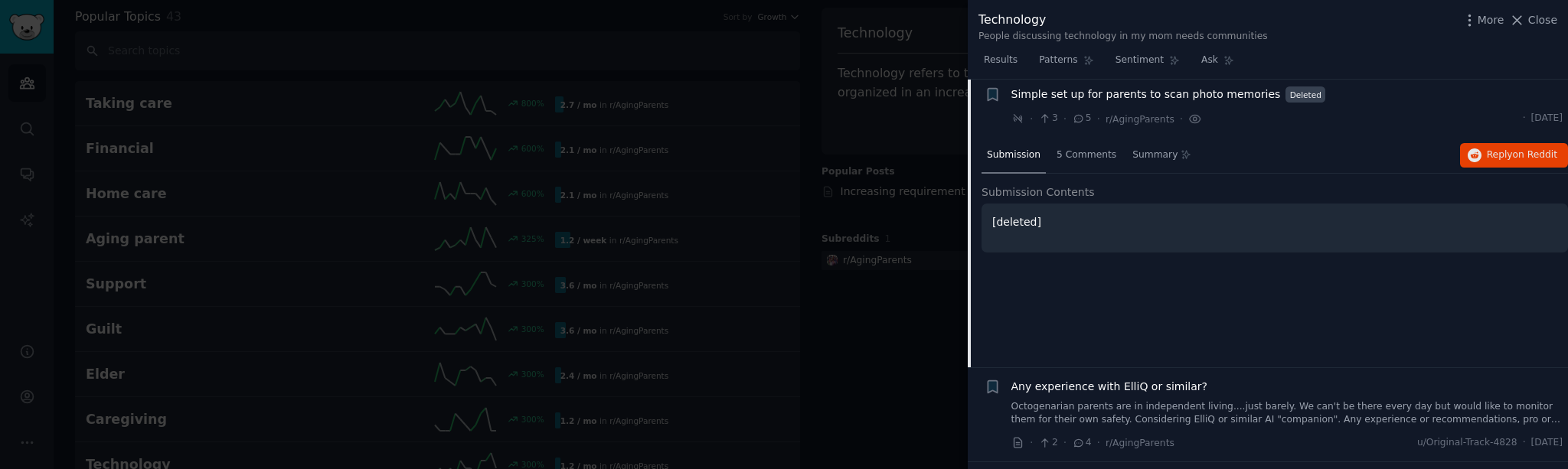
scroll to position [1240, 0]
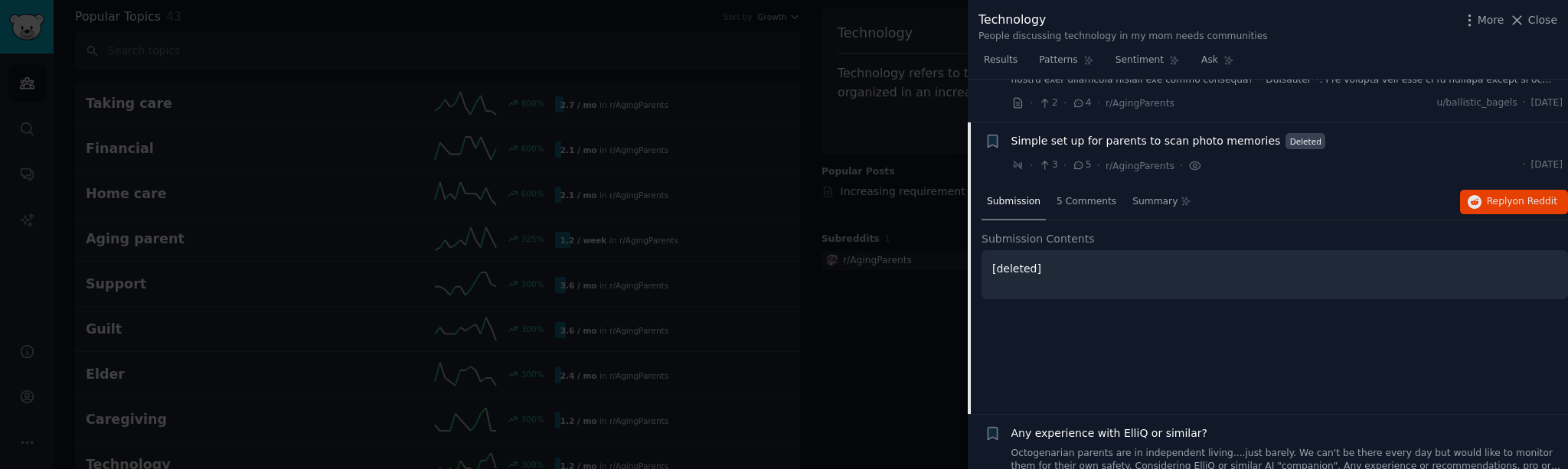
click at [1042, 136] on span "Simple set up for parents to scan photo memories" at bounding box center [1146, 141] width 269 height 16
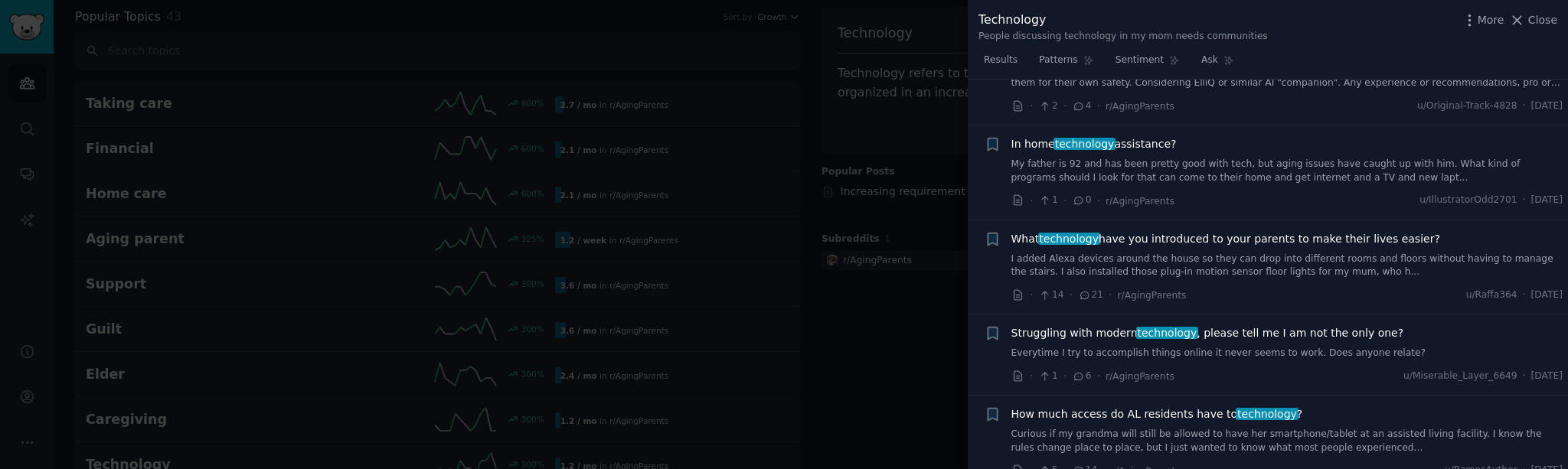
scroll to position [1389, 0]
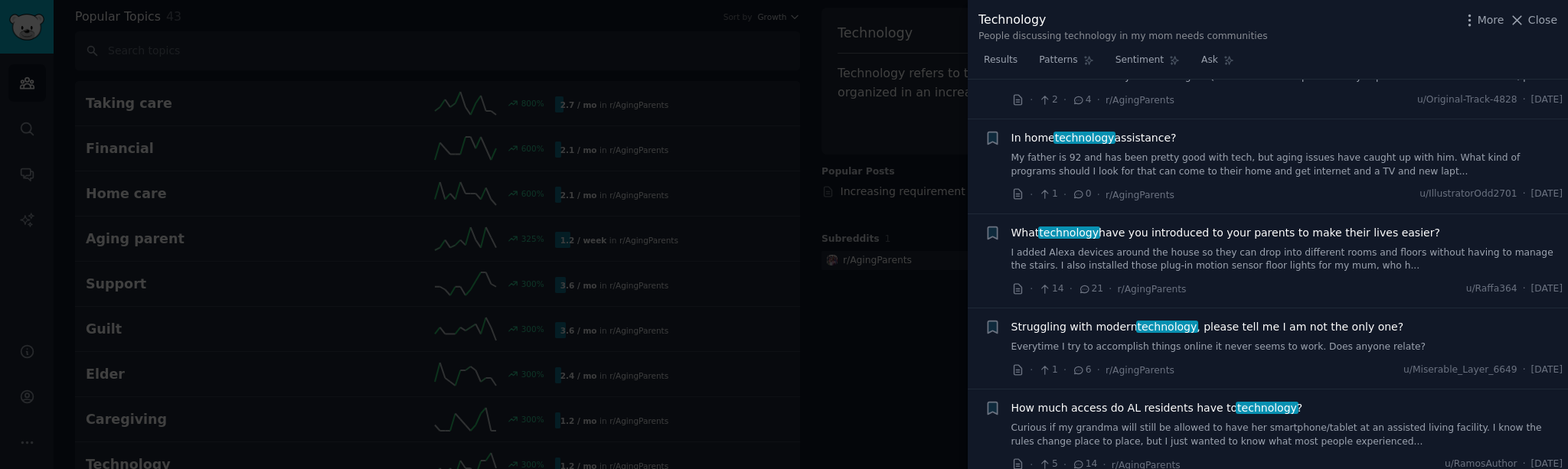
click at [1094, 143] on span "technology" at bounding box center [1085, 138] width 62 height 12
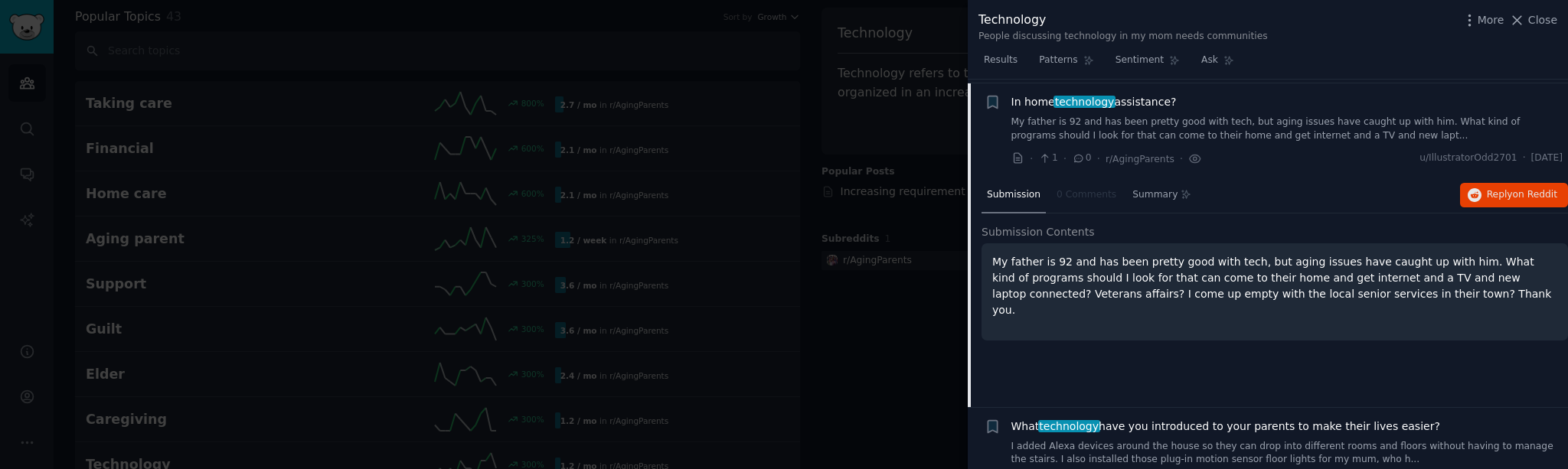
scroll to position [1421, 0]
click at [1086, 106] on span "technology" at bounding box center [1085, 106] width 62 height 12
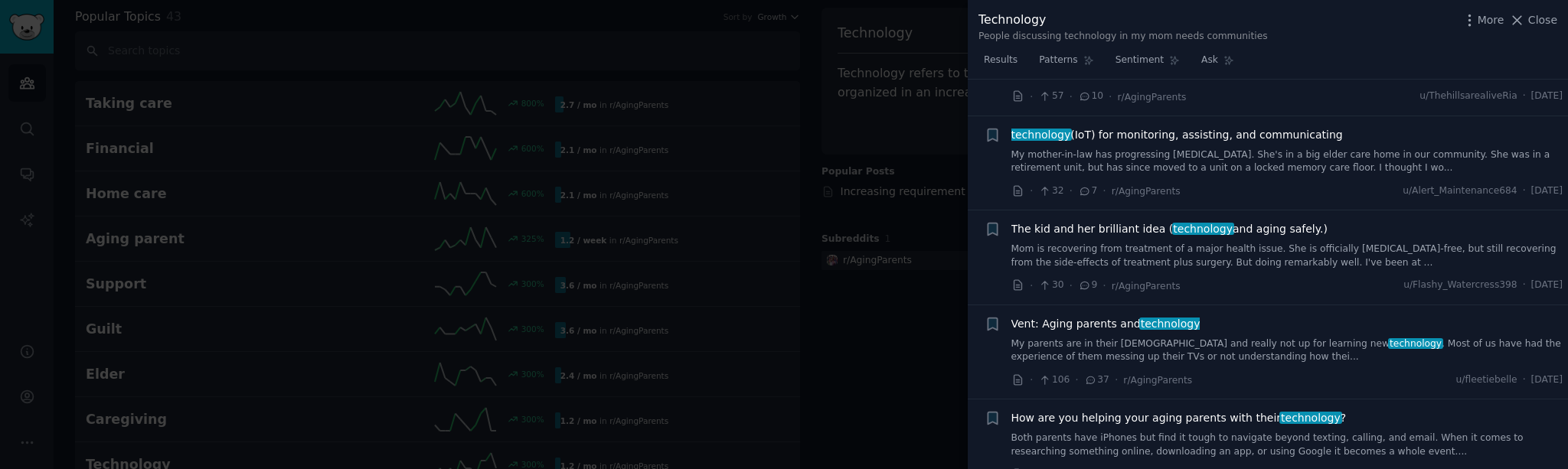
click at [1073, 231] on span "The kid and her brilliant idea ( technology and aging safely.)" at bounding box center [1169, 229] width 316 height 16
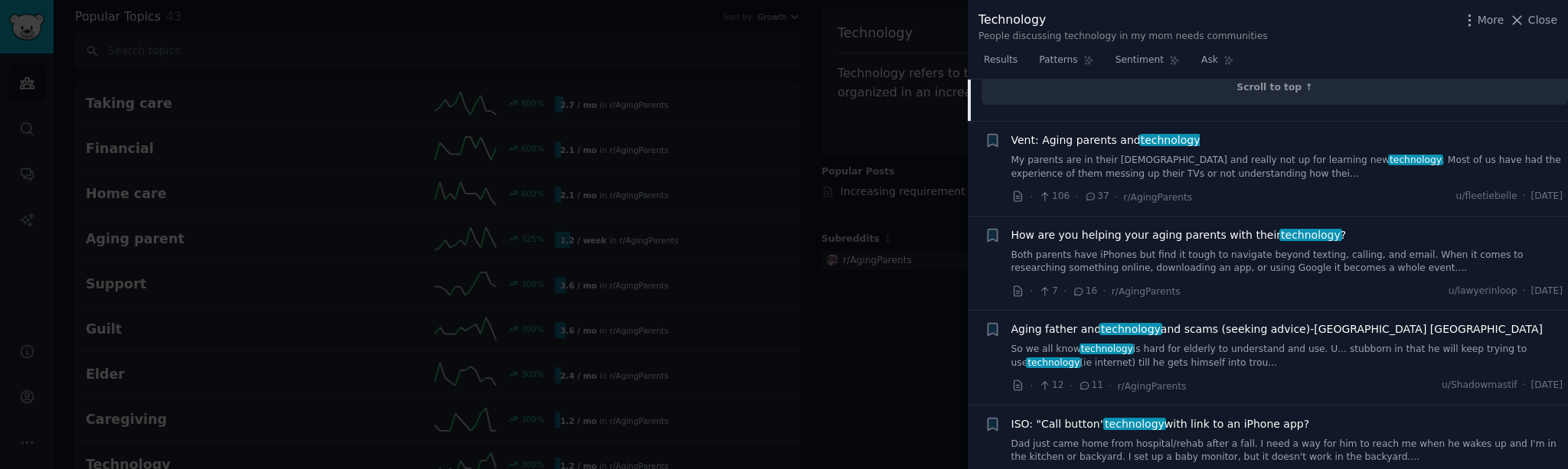
scroll to position [2617, 0]
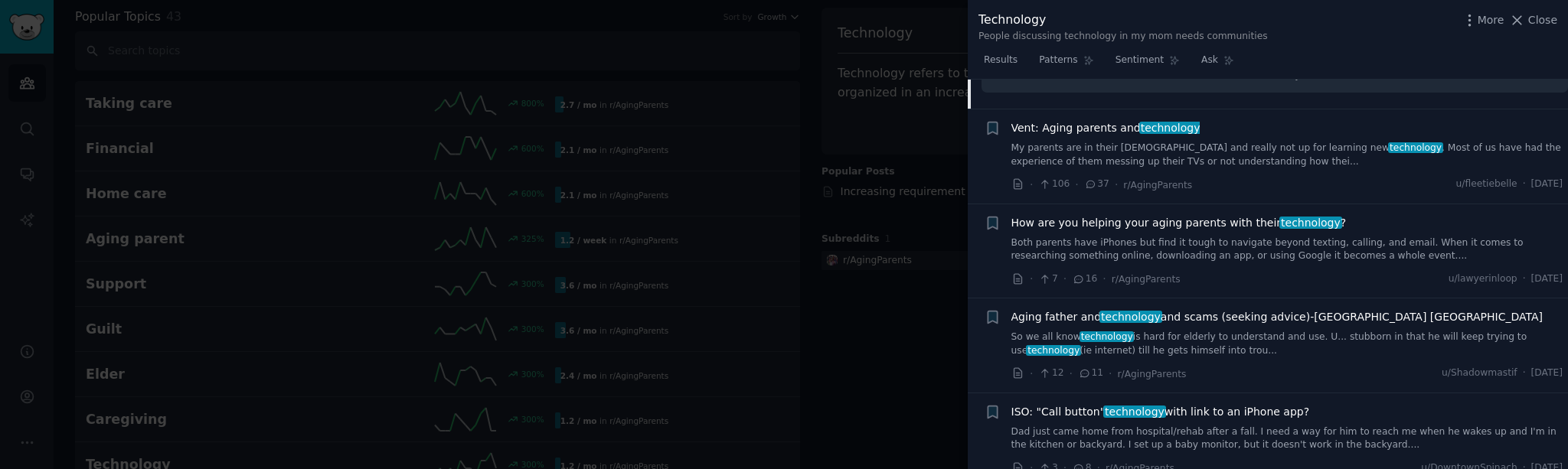
click at [886, 322] on div at bounding box center [784, 234] width 1568 height 469
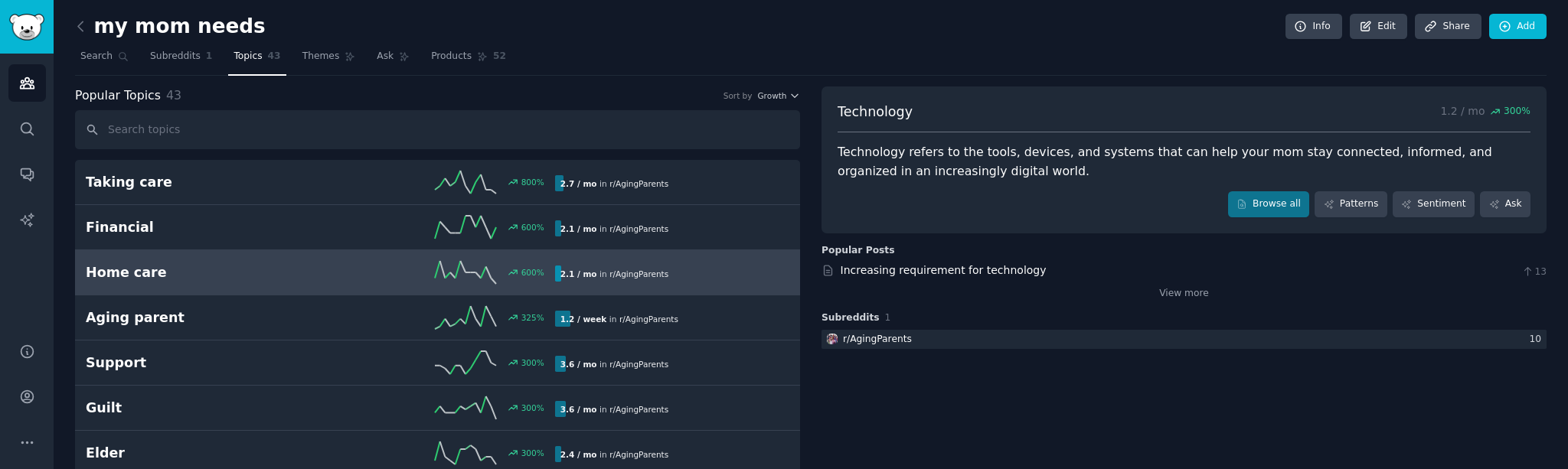
click at [303, 275] on h2 "Home care" at bounding box center [202, 273] width 234 height 19
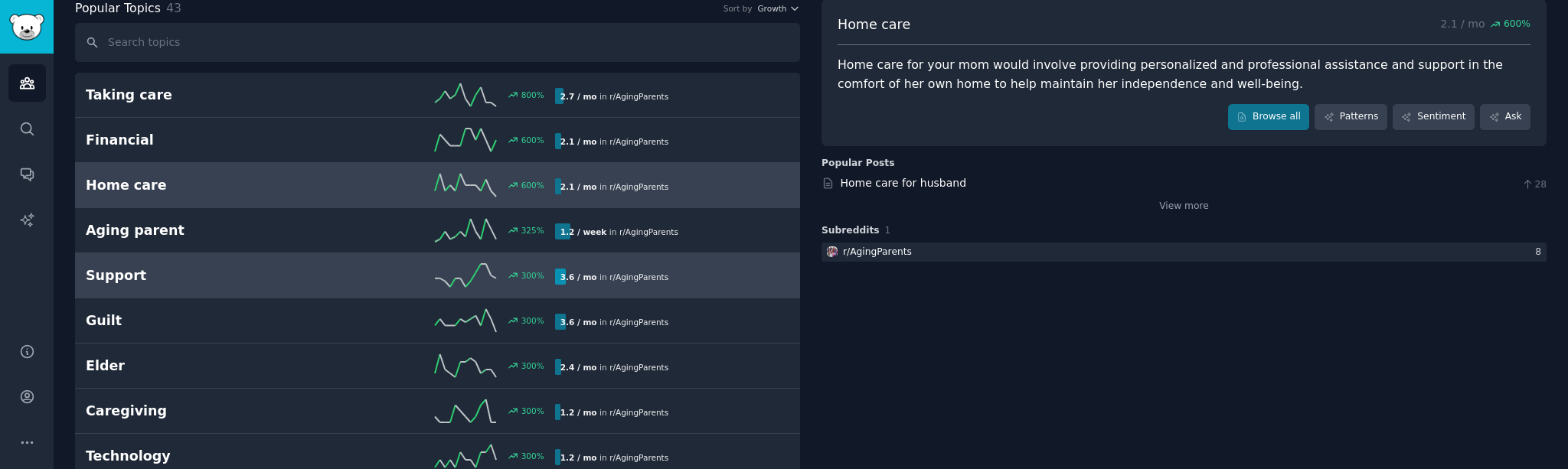
scroll to position [95, 0]
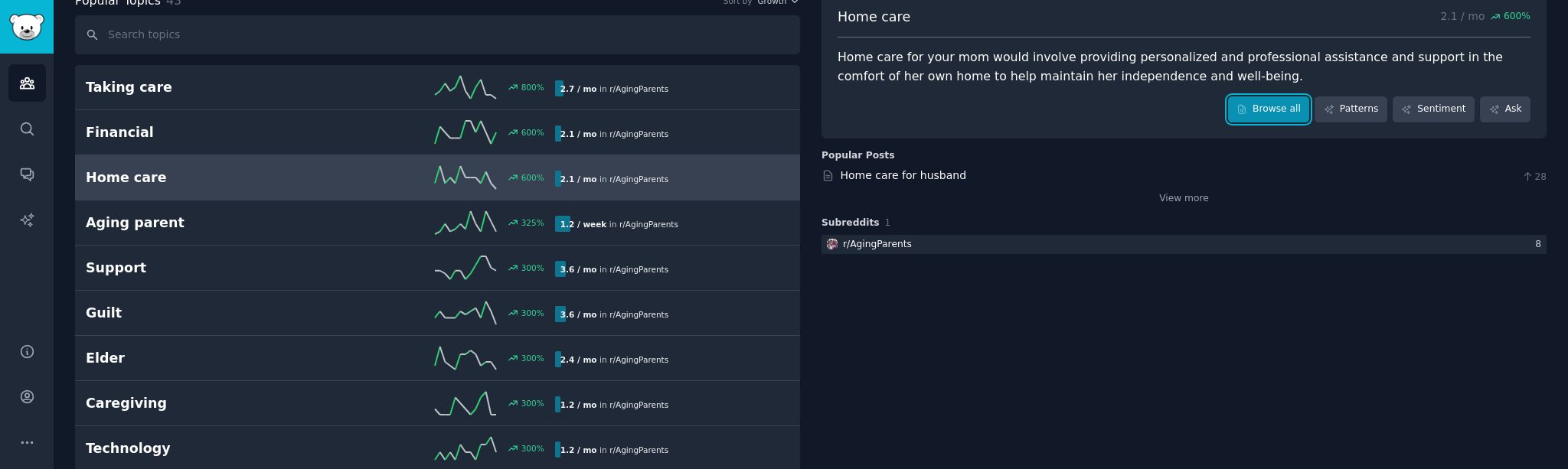
click at [1229, 113] on link "Browse all" at bounding box center [1269, 110] width 82 height 26
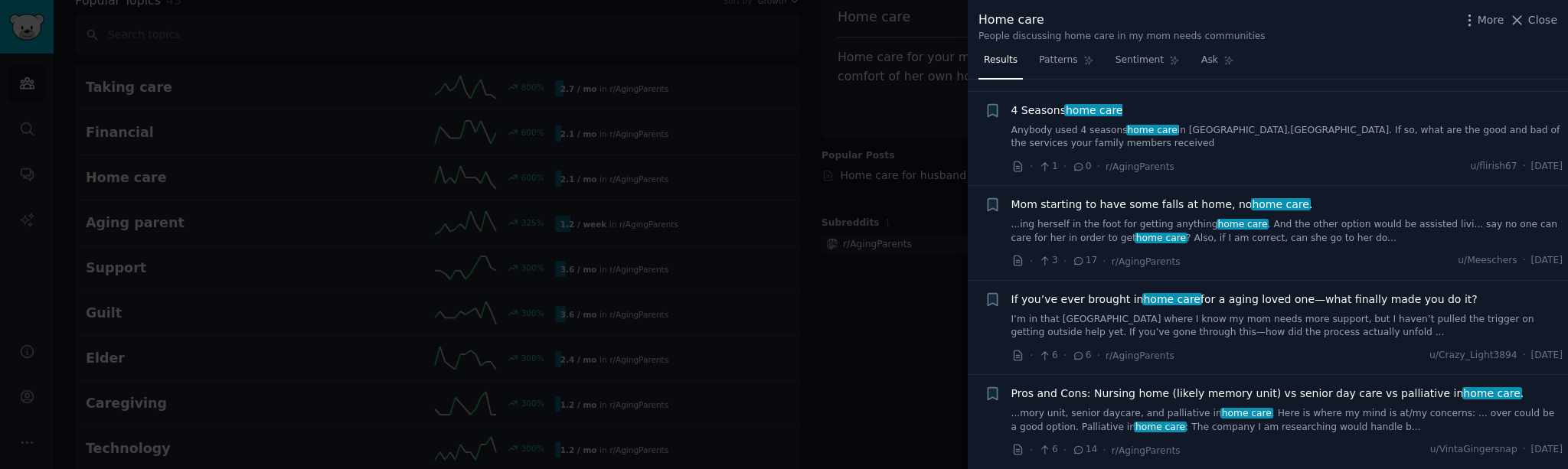
scroll to position [297, 0]
click at [857, 285] on div at bounding box center [784, 234] width 1568 height 469
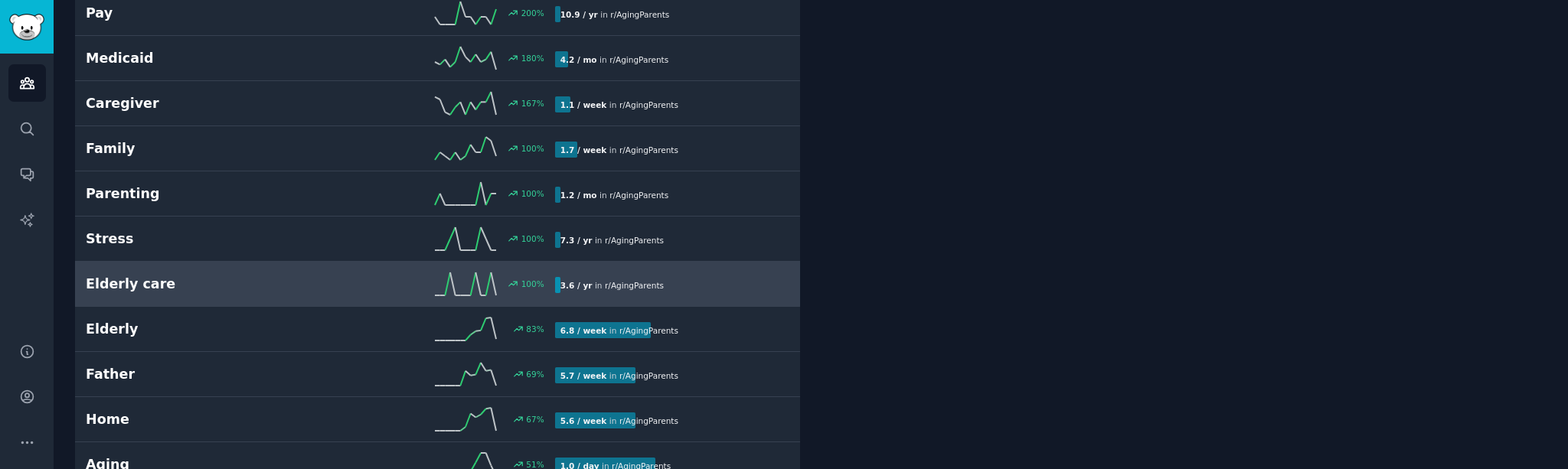
click at [270, 291] on h2 "Elderly care" at bounding box center [202, 284] width 234 height 19
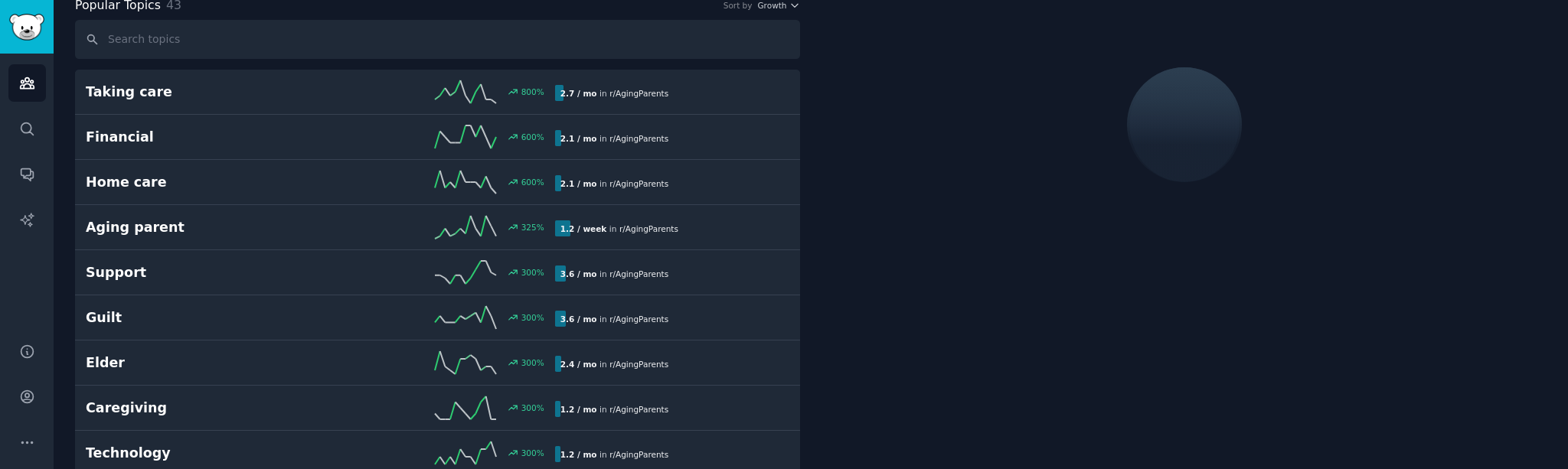
scroll to position [86, 0]
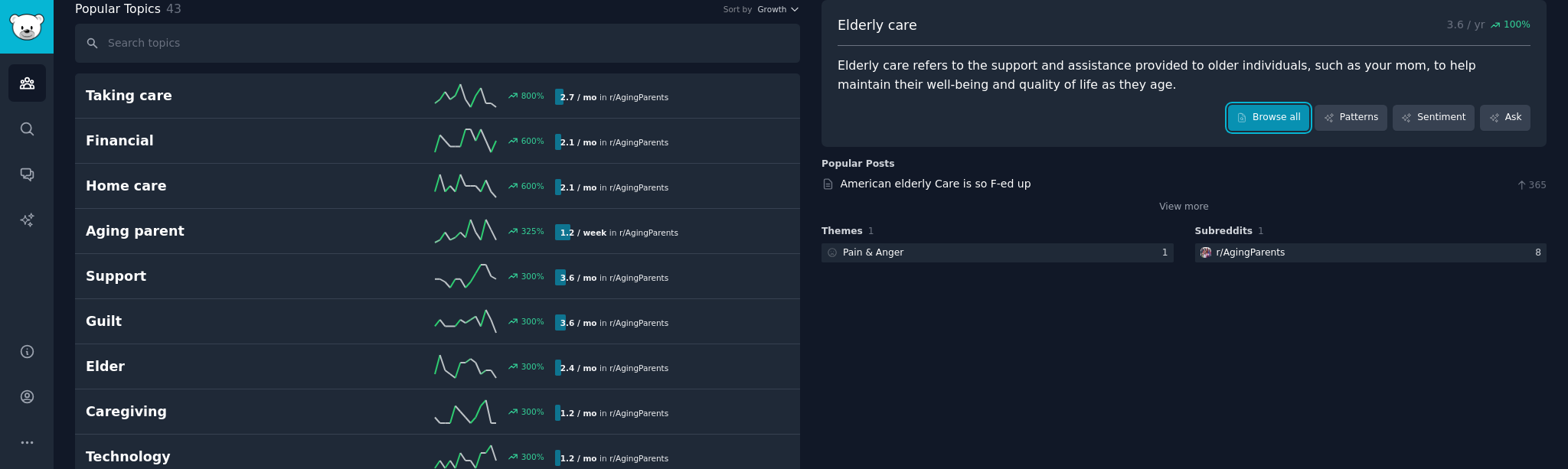
click at [1273, 121] on link "Browse all" at bounding box center [1269, 118] width 82 height 26
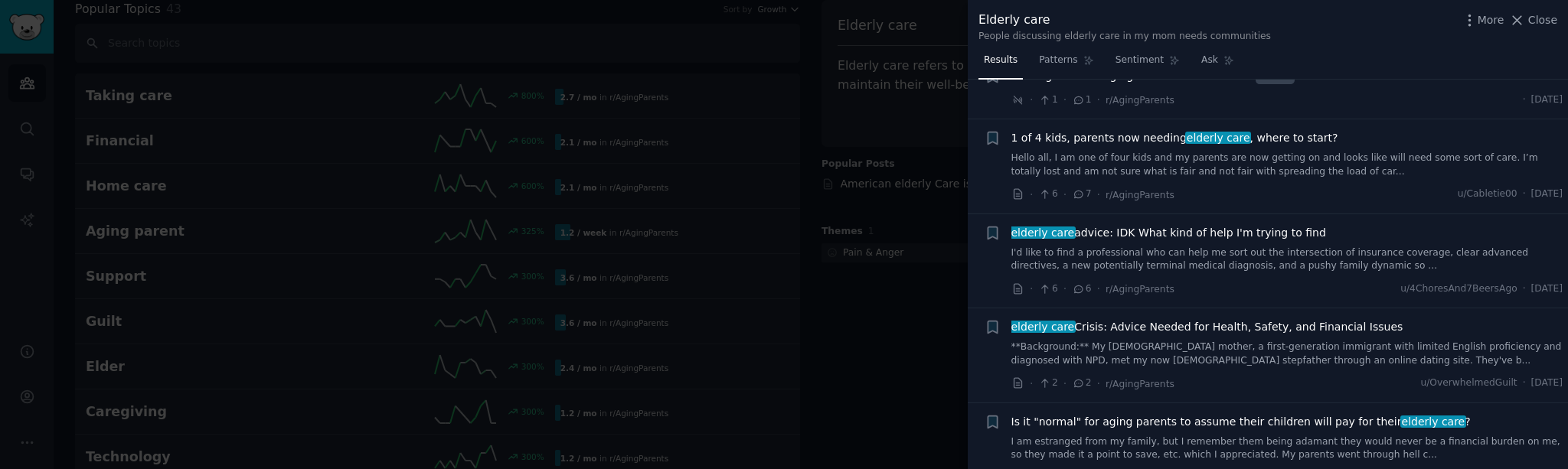
scroll to position [693, 0]
click at [902, 310] on div at bounding box center [784, 234] width 1568 height 469
